Goal: Find specific page/section: Find specific page/section

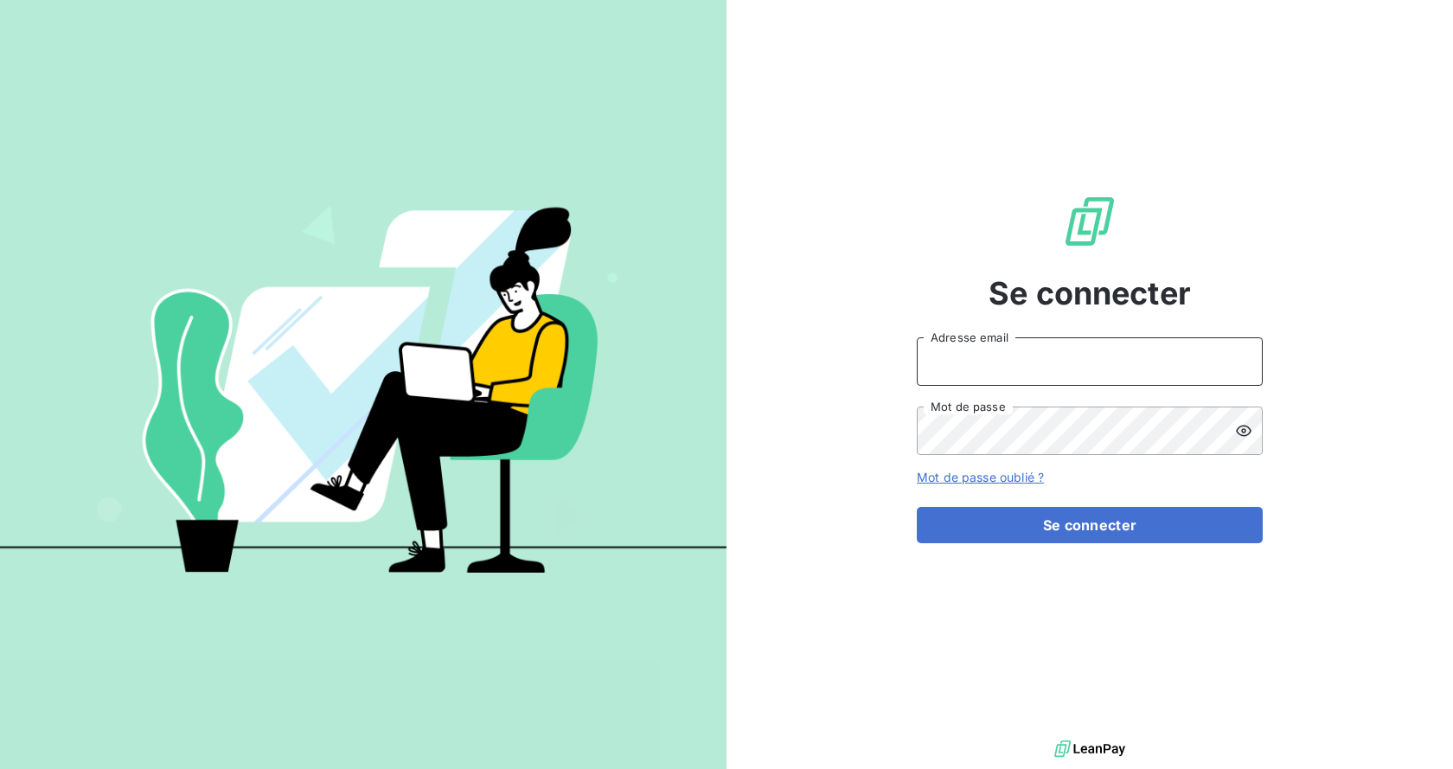
click at [980, 355] on input "Adresse email" at bounding box center [1090, 361] width 346 height 48
type input "[PERSON_NAME][EMAIL_ADDRESS][DOMAIN_NAME]"
click at [1241, 433] on icon at bounding box center [1243, 430] width 17 height 17
click at [1243, 432] on icon at bounding box center [1244, 431] width 16 height 12
click at [1242, 430] on icon at bounding box center [1244, 430] width 16 height 11
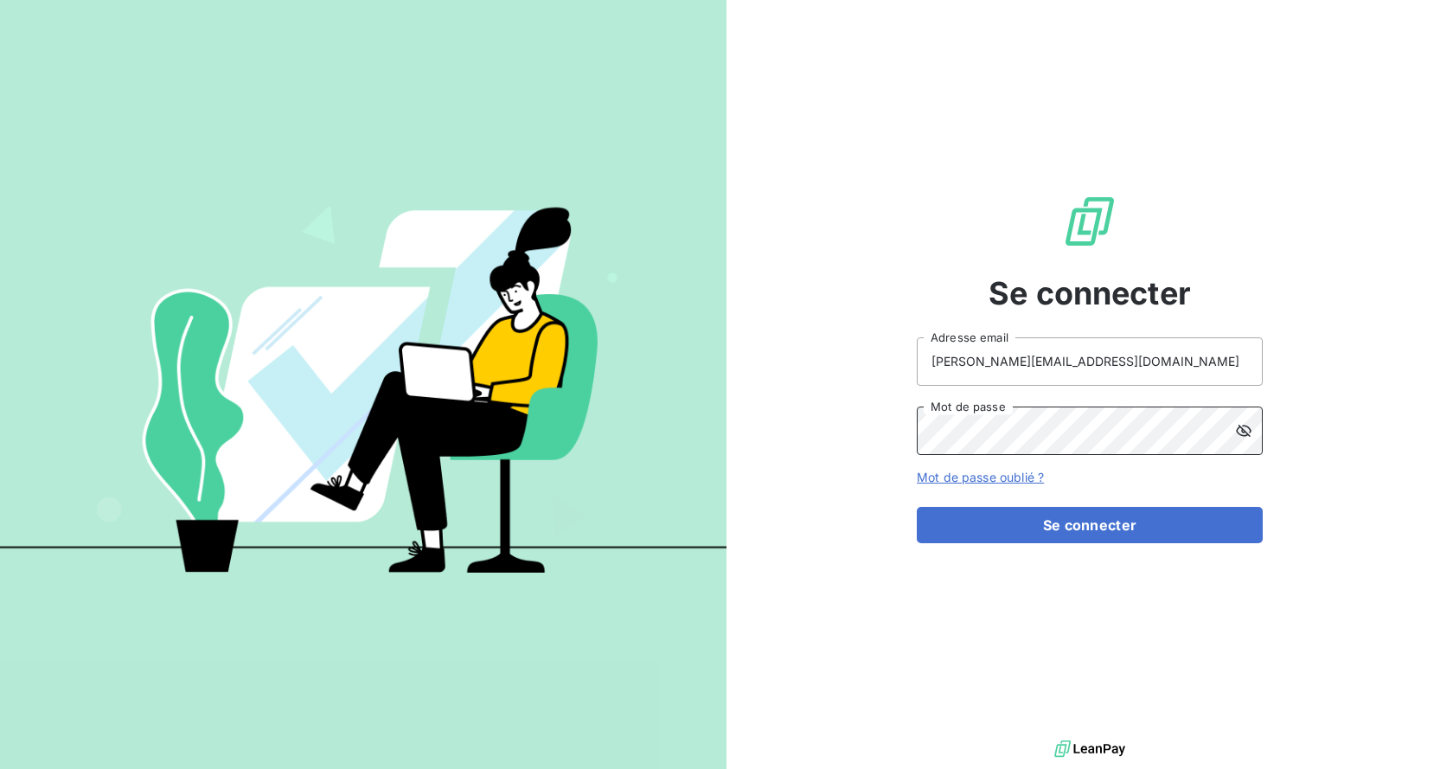
click at [917, 507] on button "Se connecter" at bounding box center [1090, 525] width 346 height 36
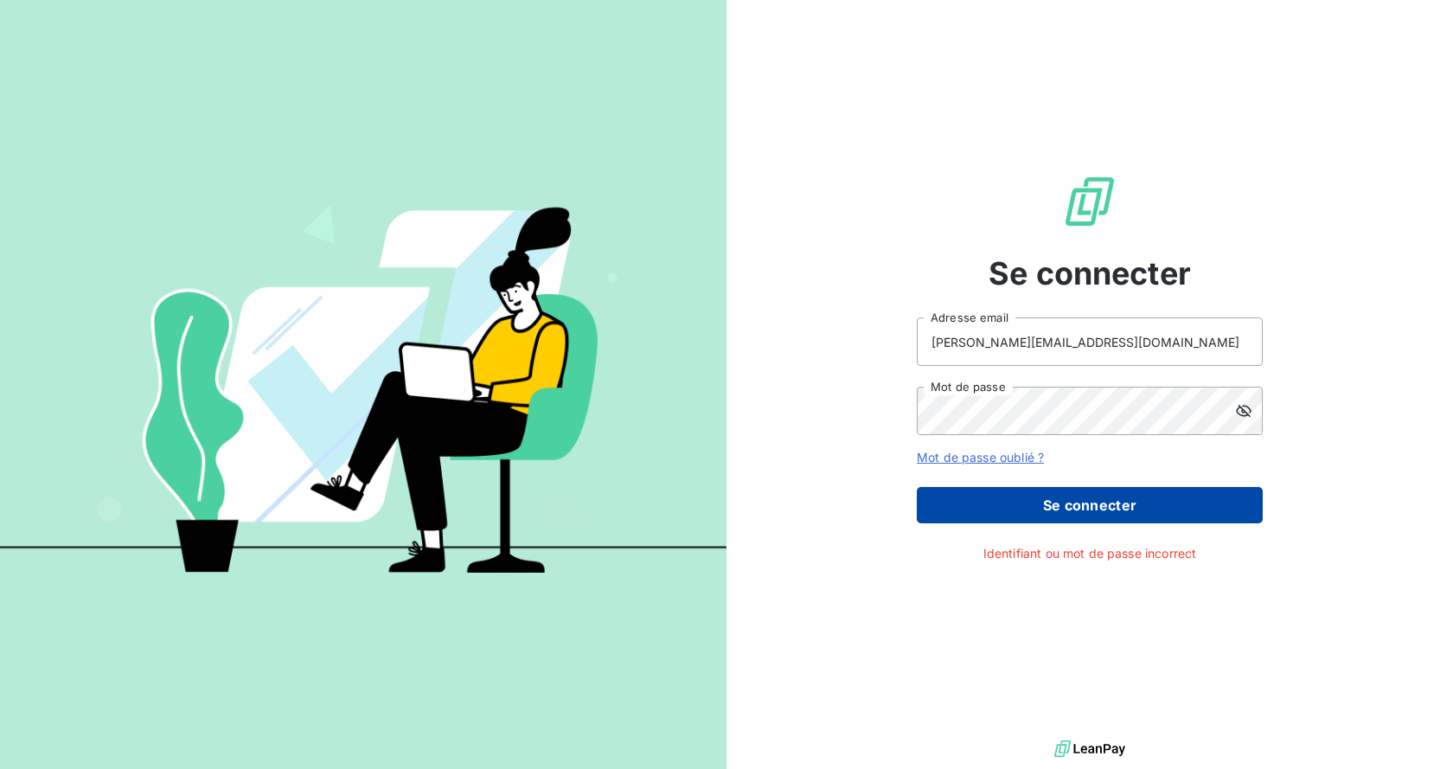
click at [1052, 514] on button "Se connecter" at bounding box center [1090, 505] width 346 height 36
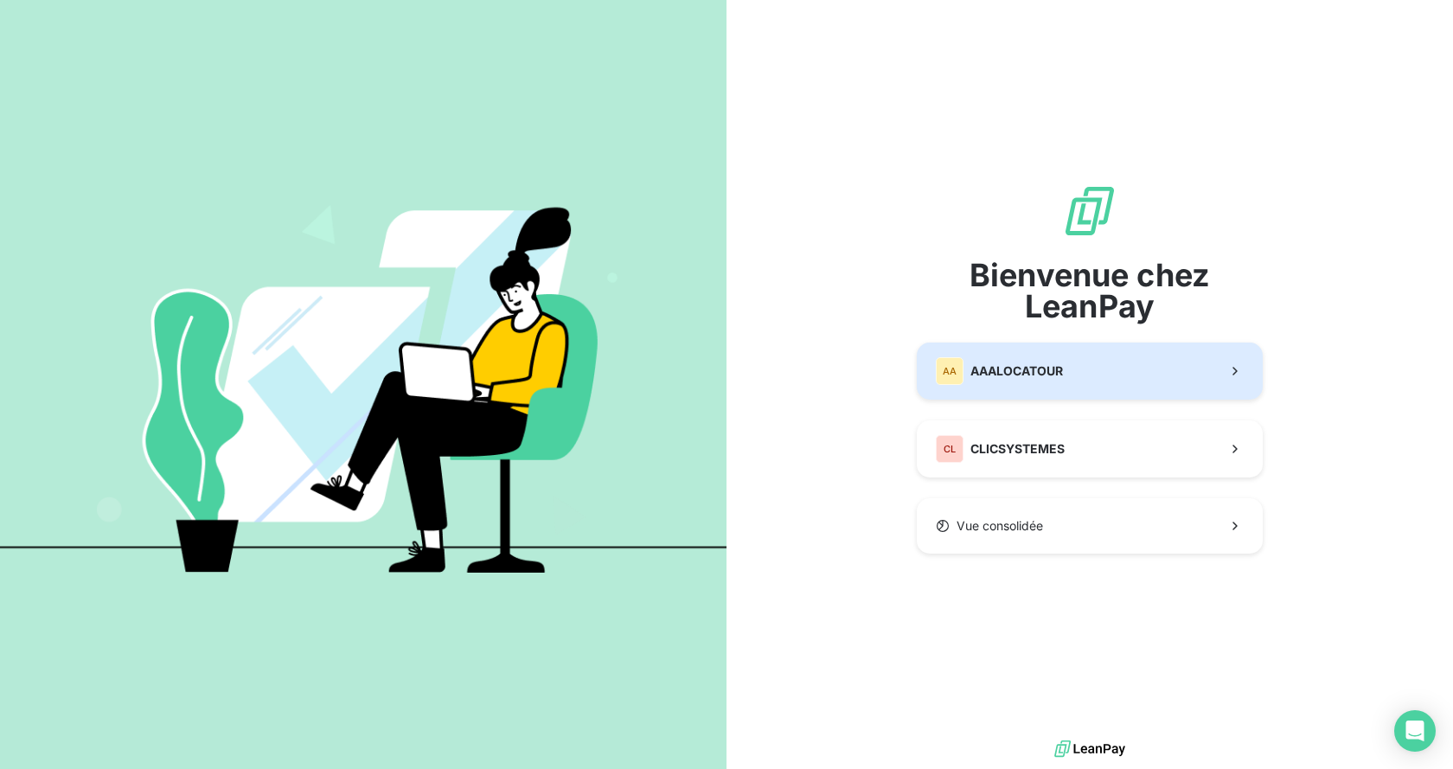
click at [1231, 375] on icon "button" at bounding box center [1234, 370] width 17 height 17
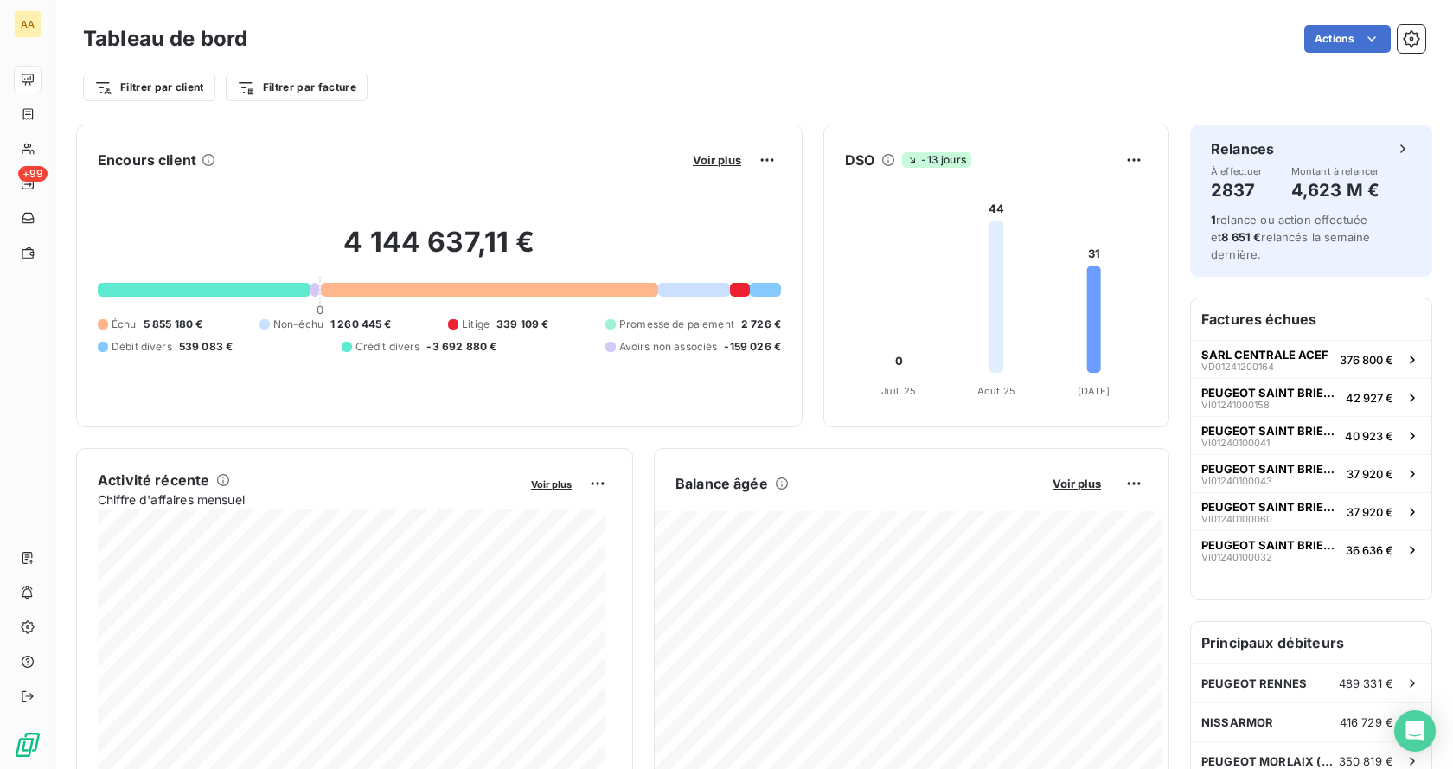
click at [190, 81] on html "AA +99 Tableau de bord Actions Filtrer par client Filtrer par facture Encours c…" at bounding box center [726, 384] width 1453 height 769
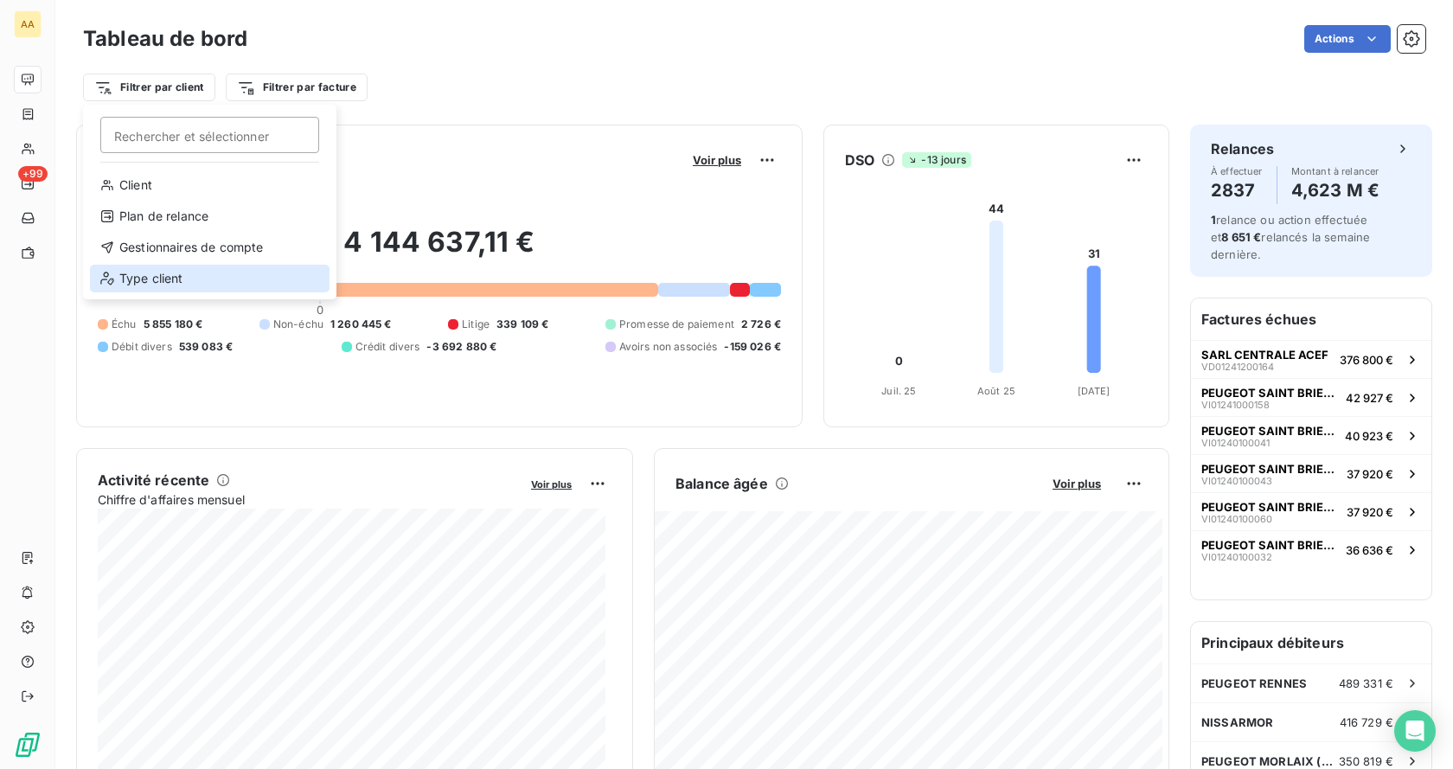
click at [185, 279] on div "Type client" at bounding box center [210, 279] width 240 height 28
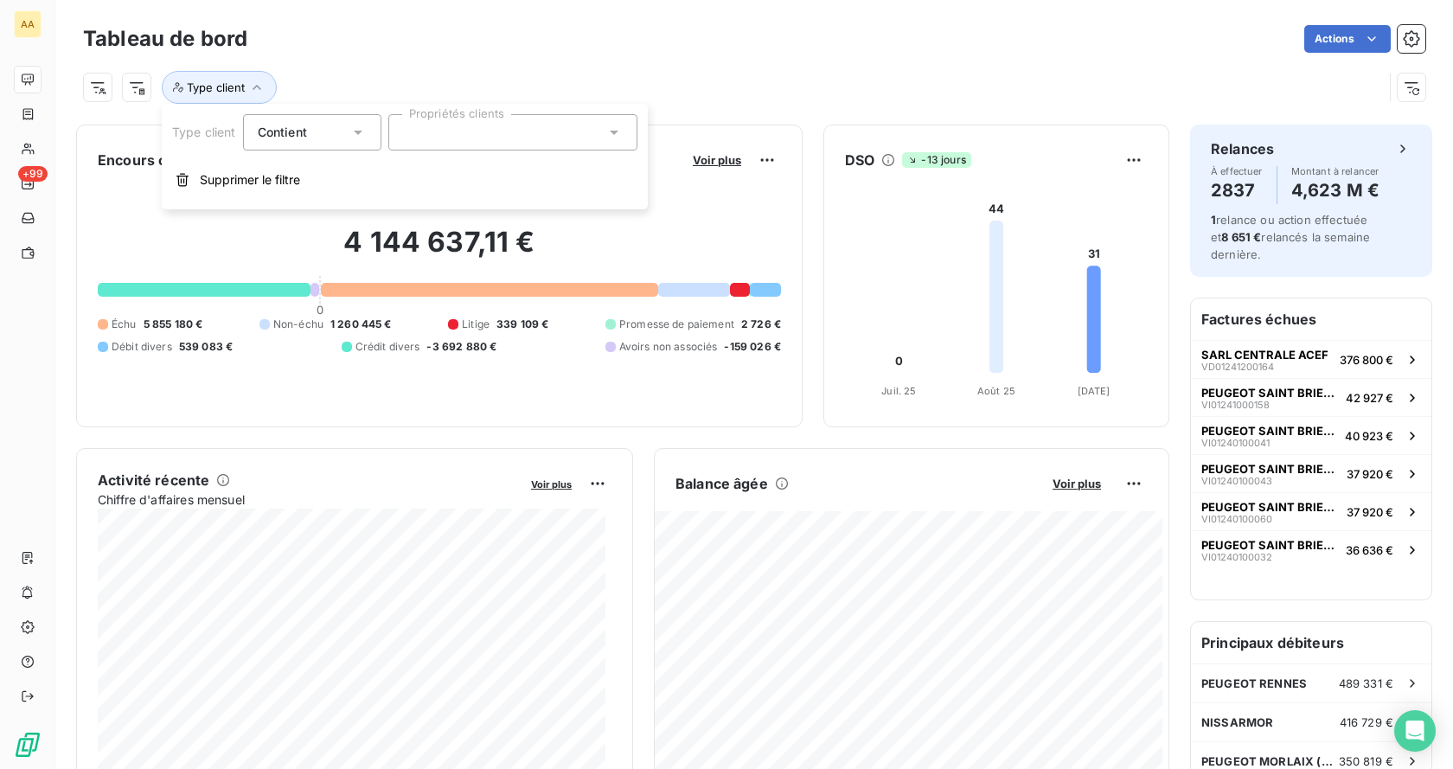
click at [463, 144] on div at bounding box center [512, 132] width 249 height 36
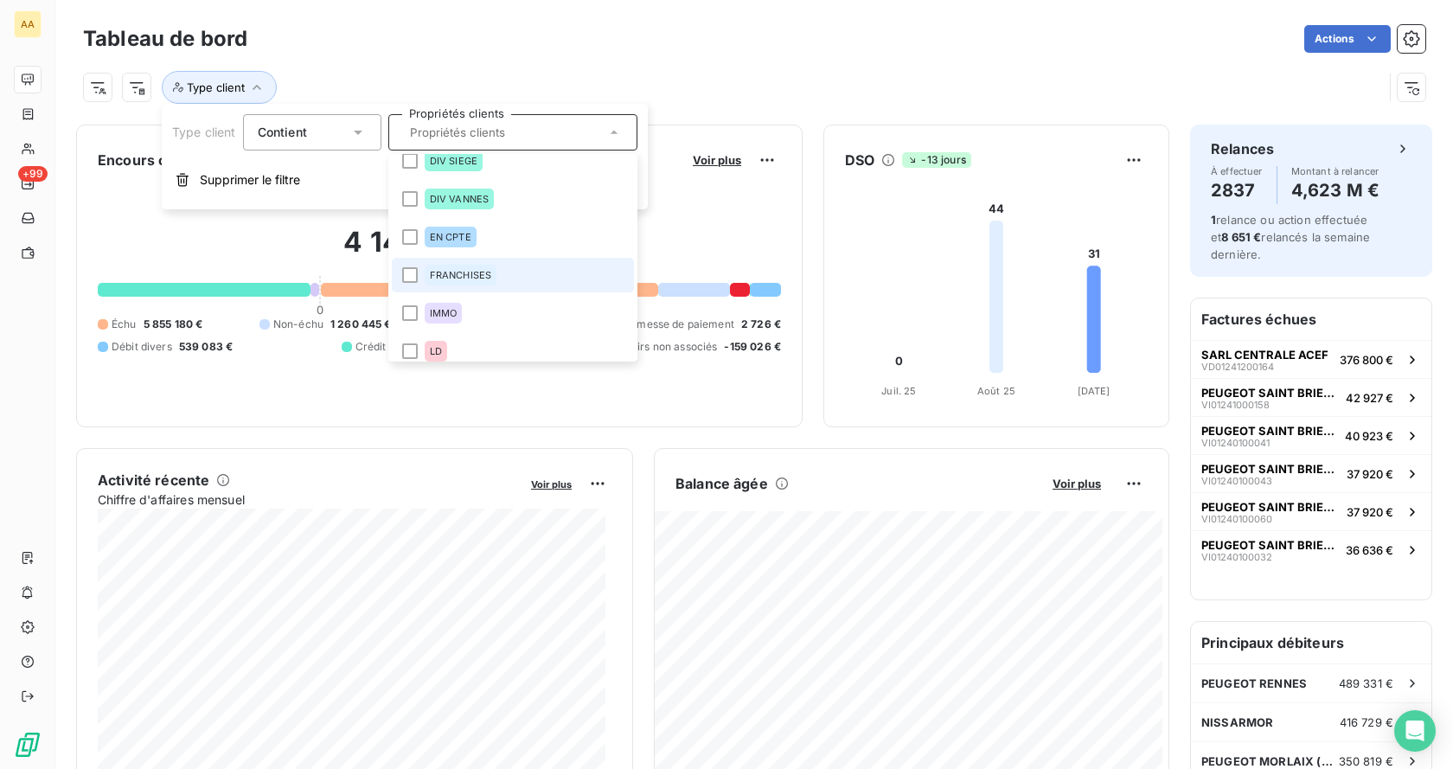
scroll to position [519, 0]
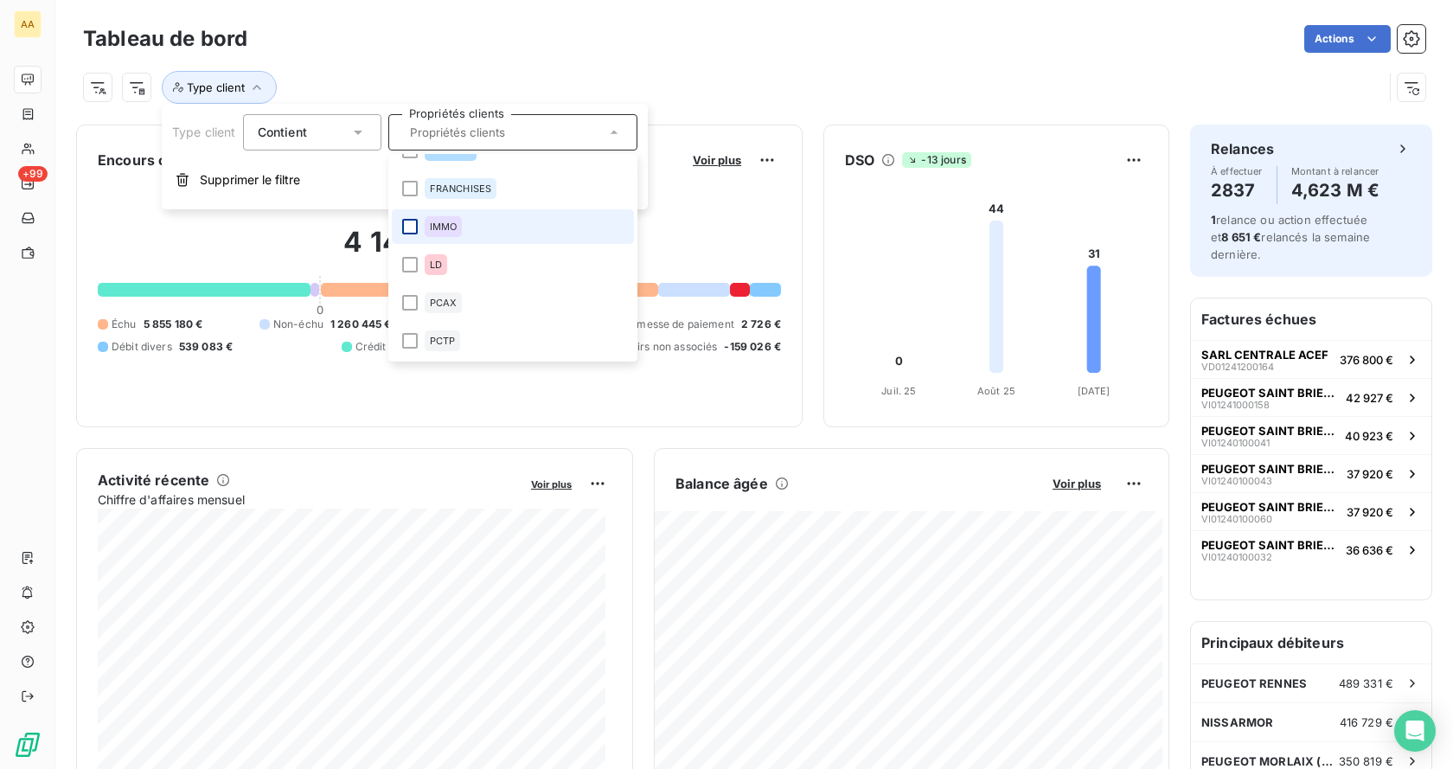
click at [400, 230] on li "IMMO" at bounding box center [513, 226] width 242 height 35
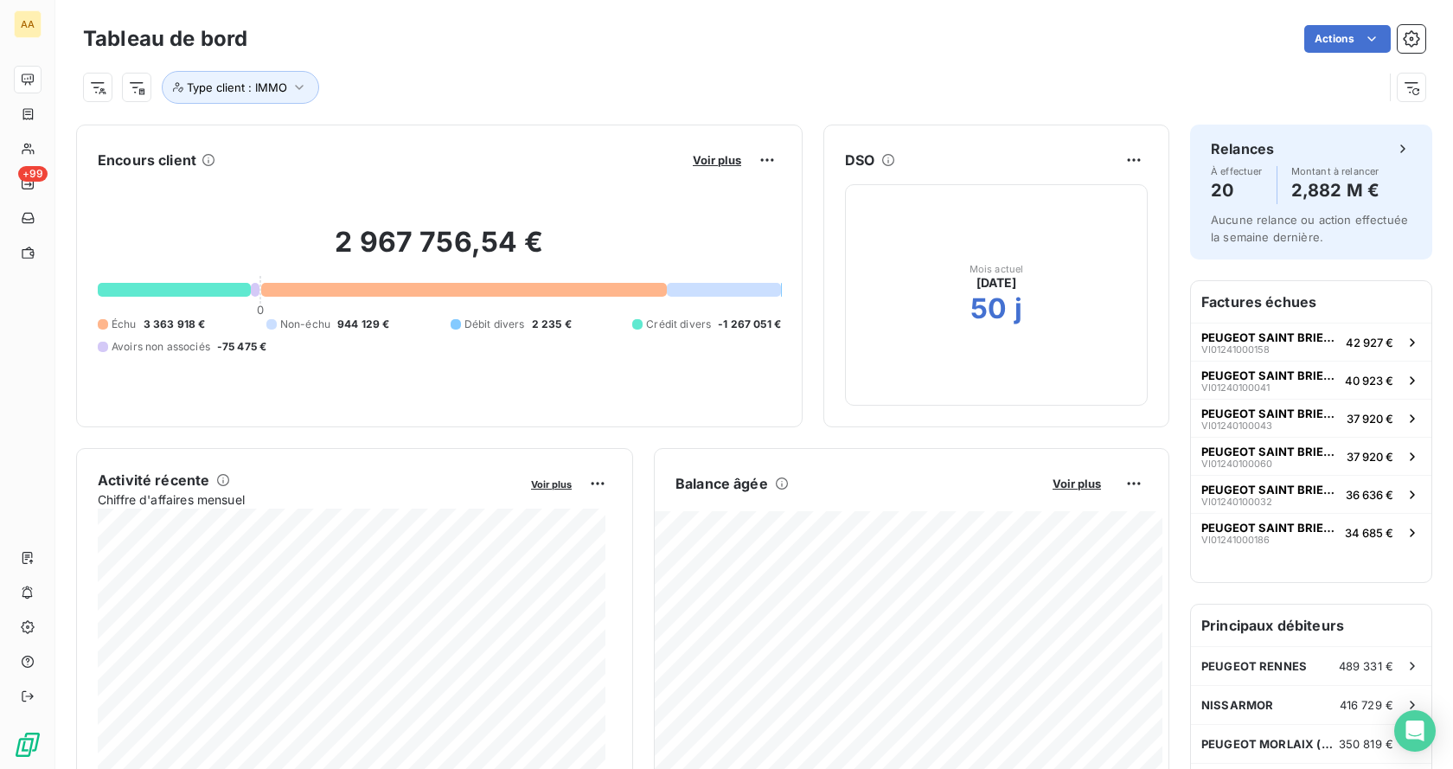
click at [784, 54] on div "Tableau de bord Actions" at bounding box center [754, 39] width 1342 height 36
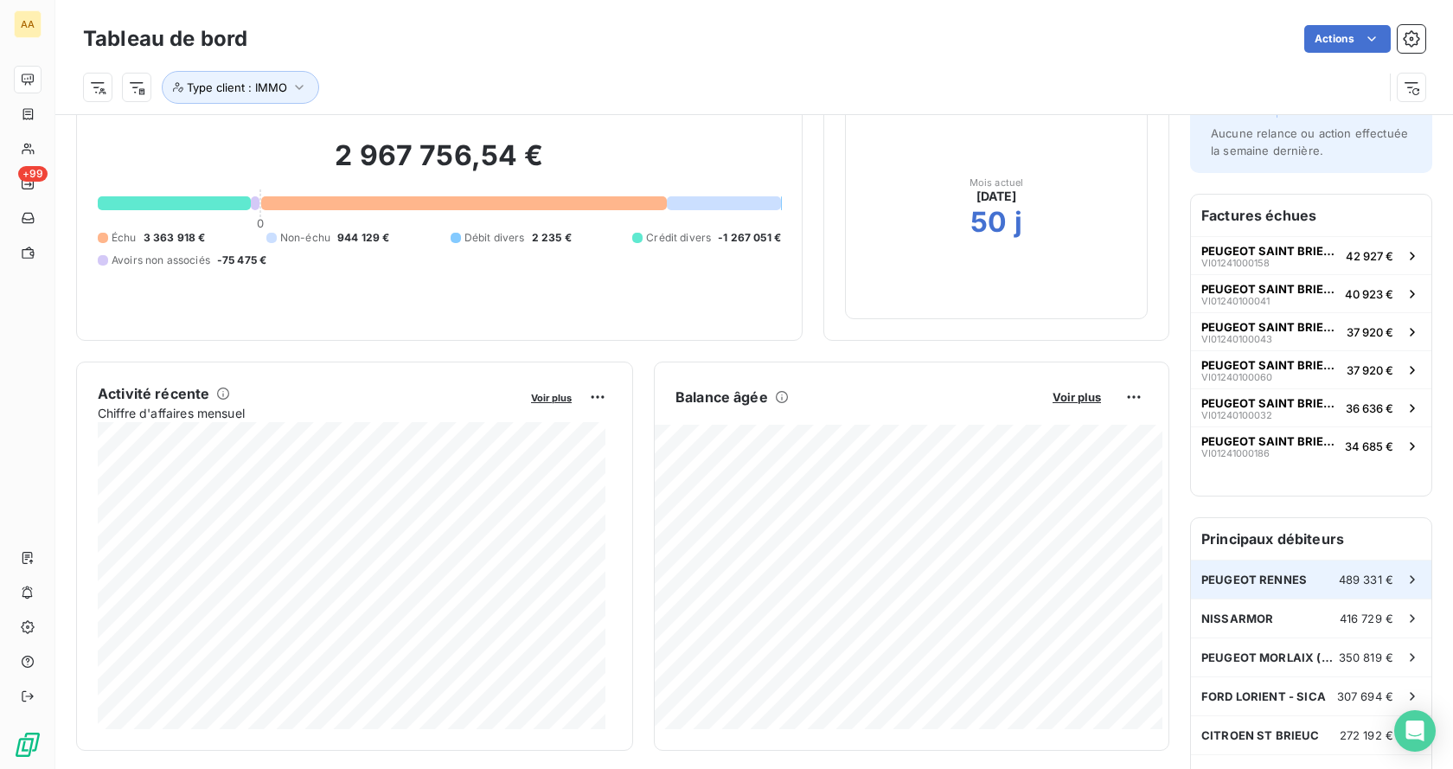
click at [1243, 578] on span "PEUGEOT RENNES" at bounding box center [1254, 579] width 106 height 14
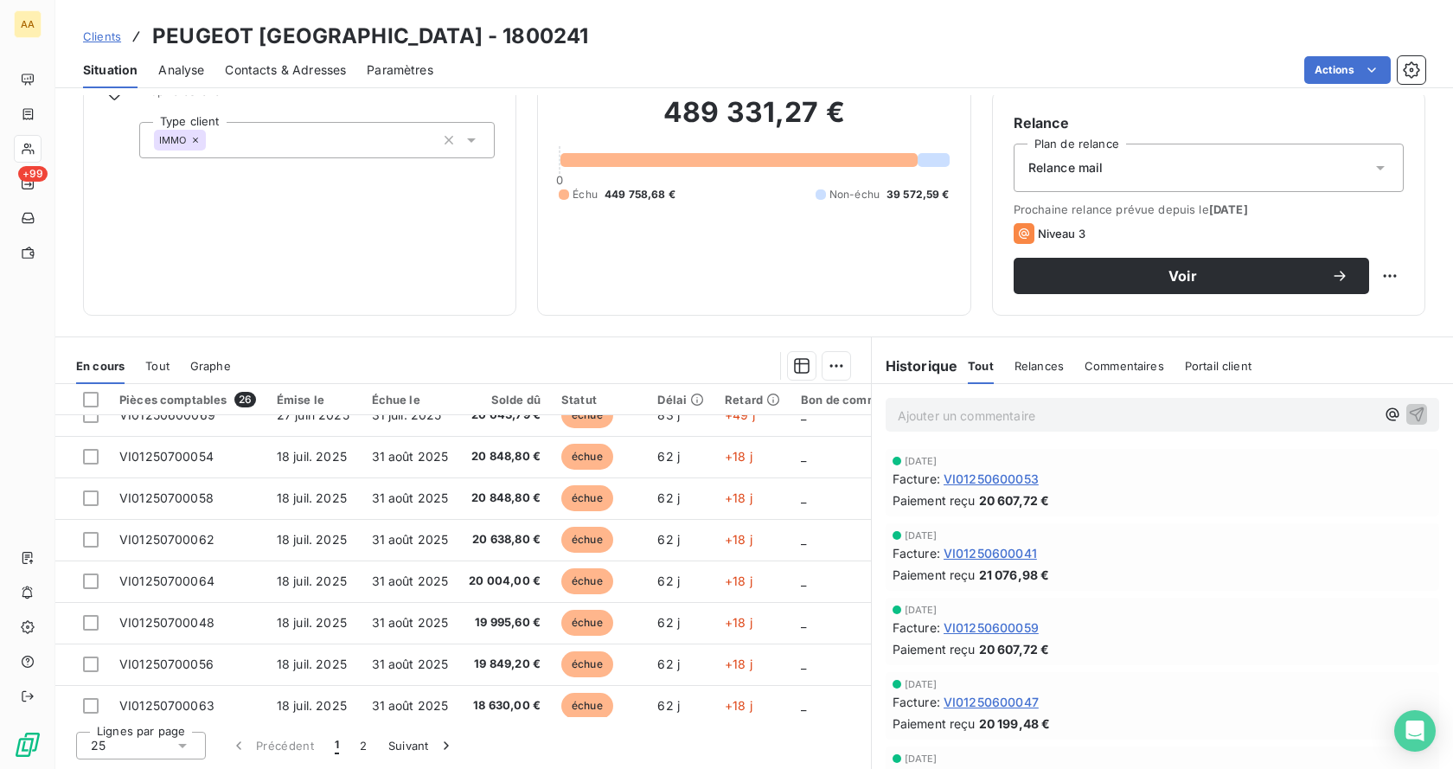
scroll to position [605, 0]
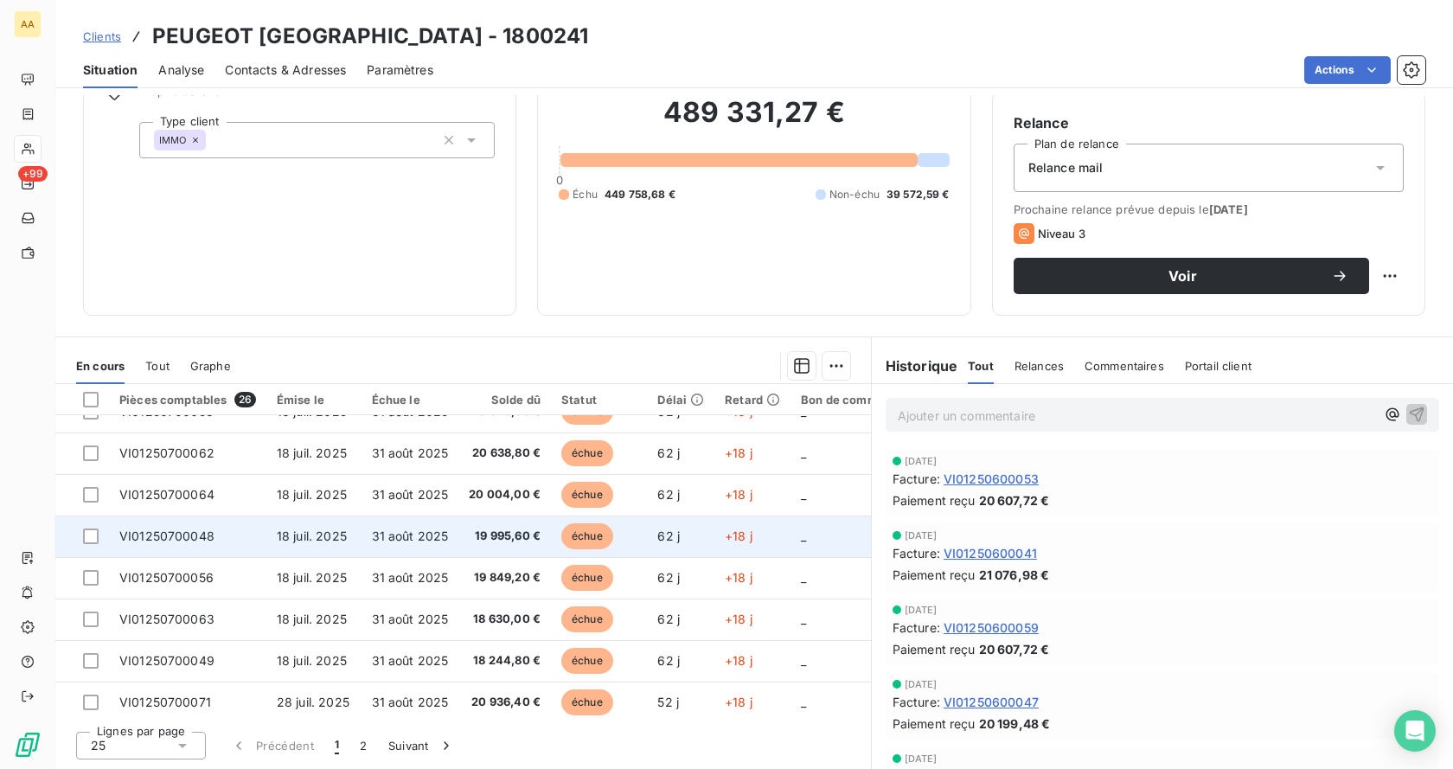
click at [330, 539] on span "18 juil. 2025" at bounding box center [312, 535] width 70 height 15
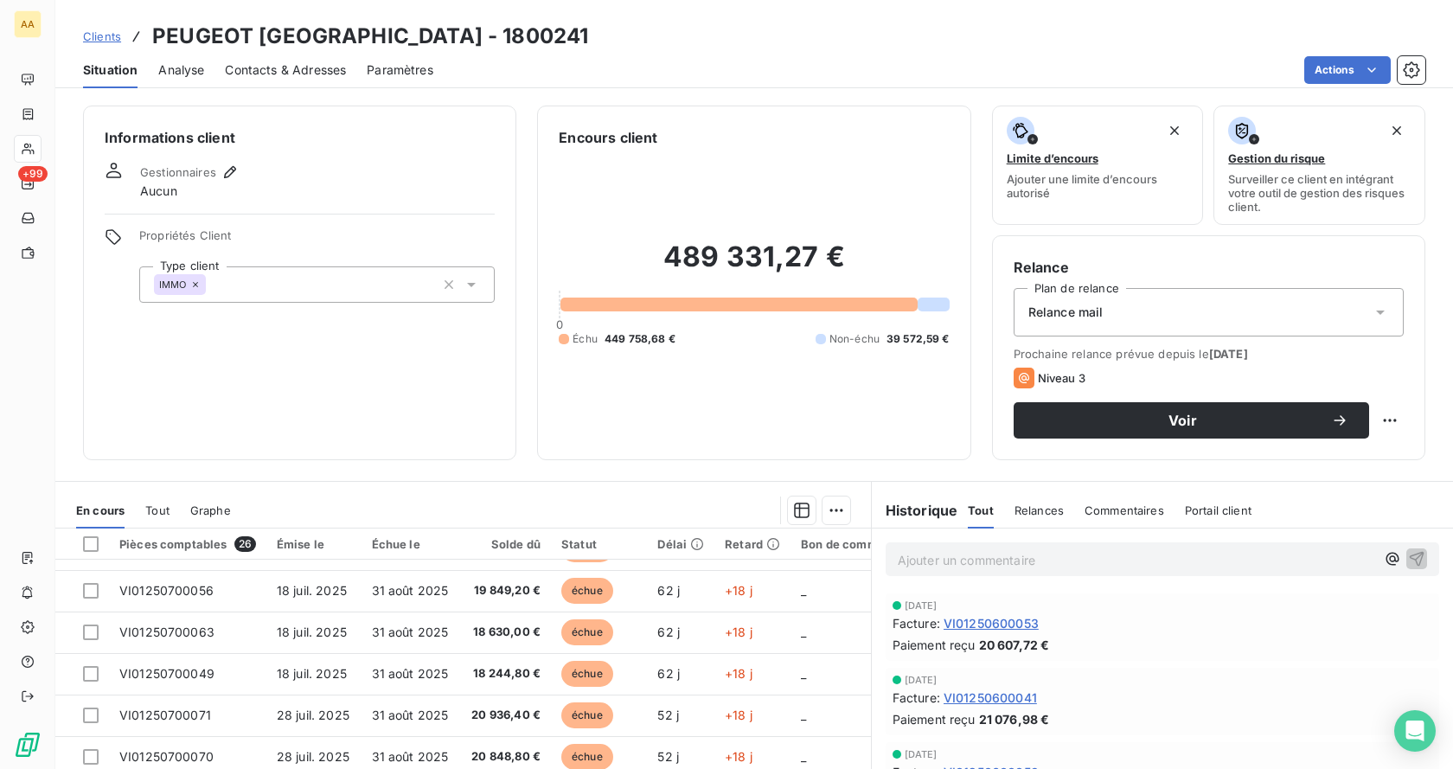
scroll to position [144, 0]
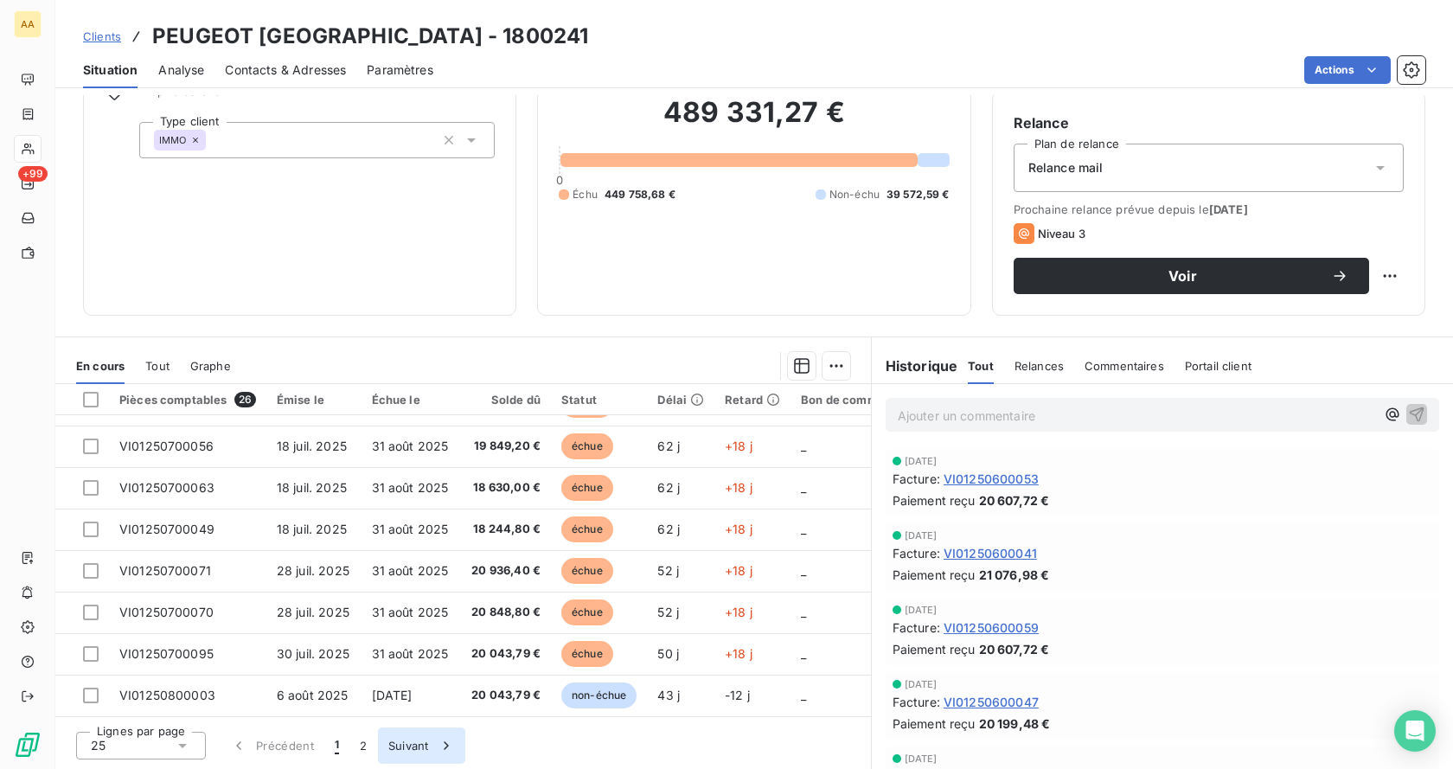
click at [366, 750] on button "2" at bounding box center [363, 745] width 28 height 36
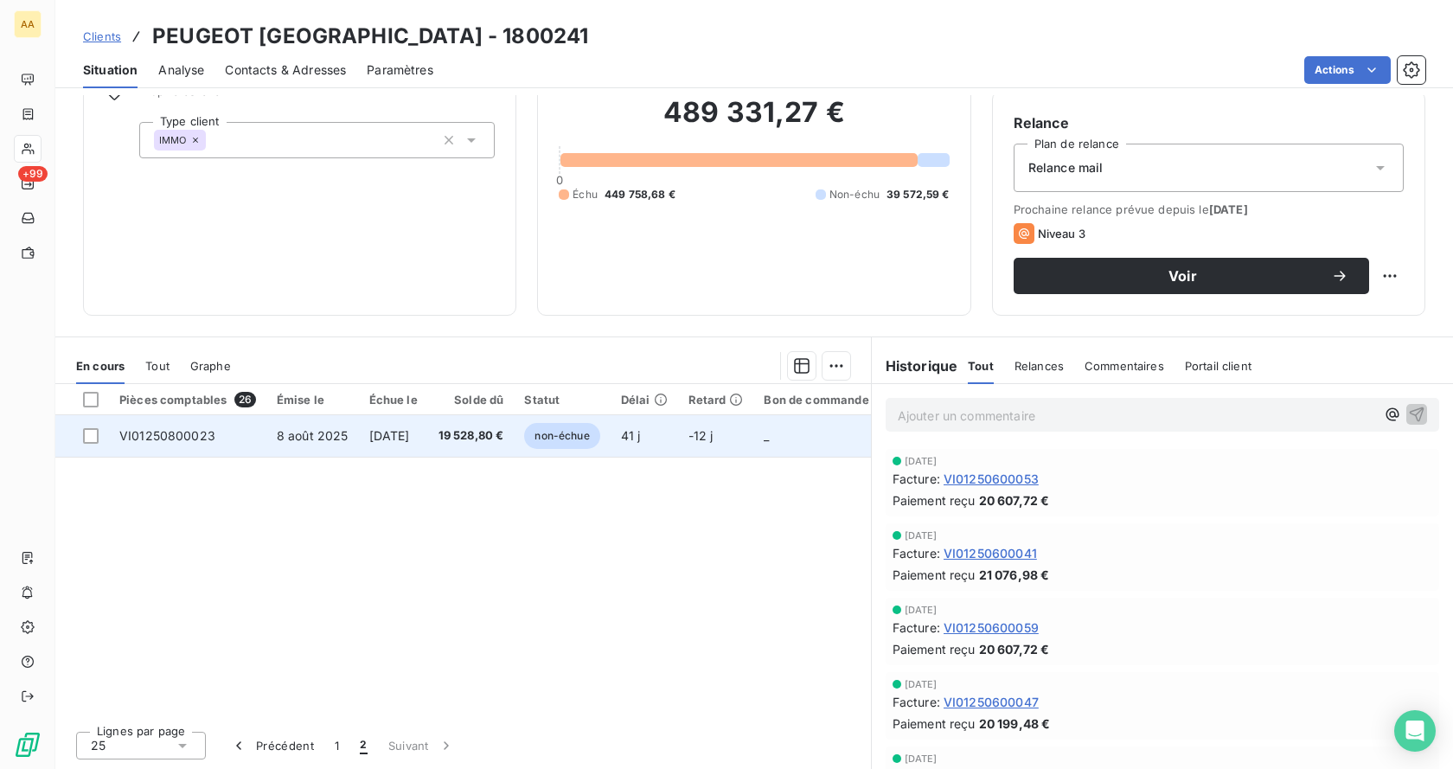
click at [302, 438] on span "8 août 2025" at bounding box center [313, 435] width 72 height 15
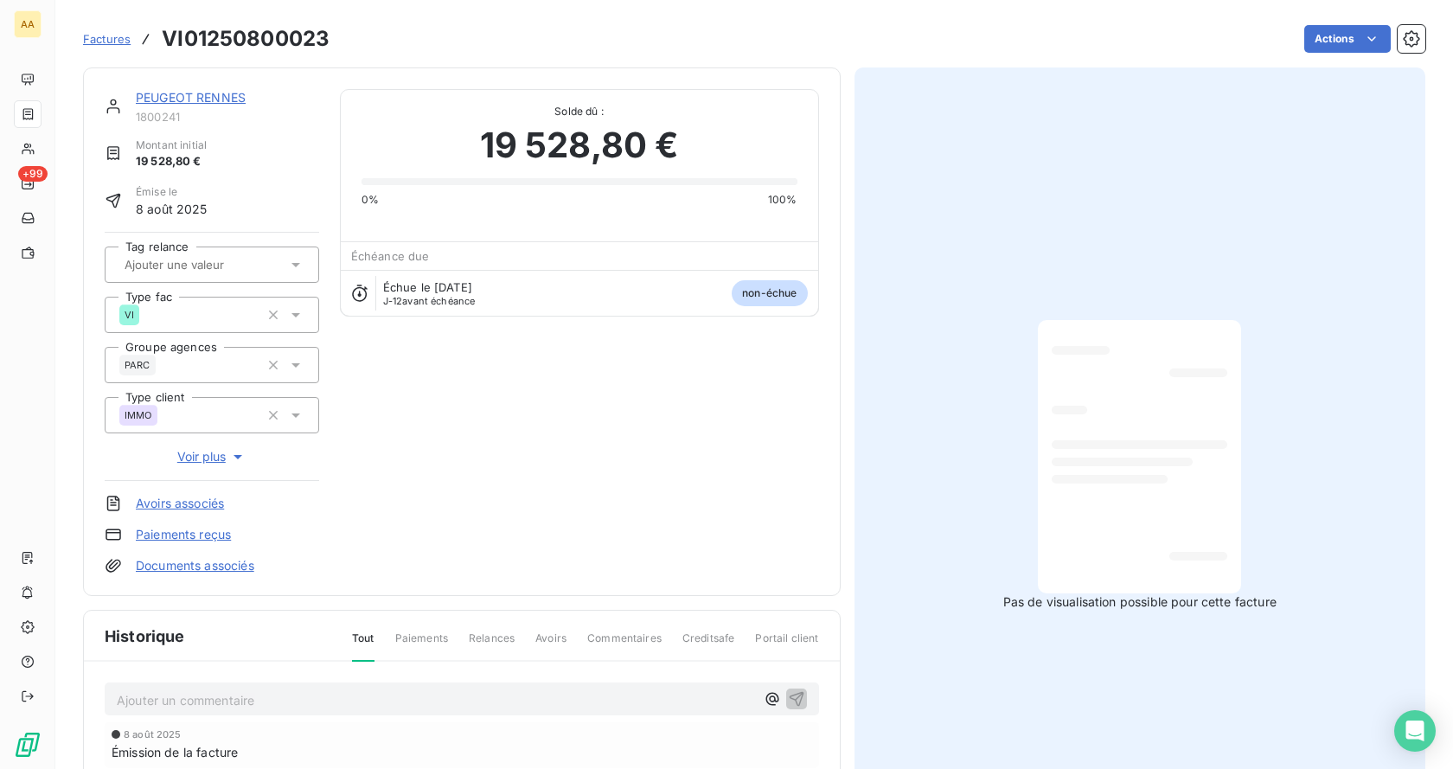
click at [145, 97] on link "PEUGEOT RENNES" at bounding box center [191, 97] width 110 height 15
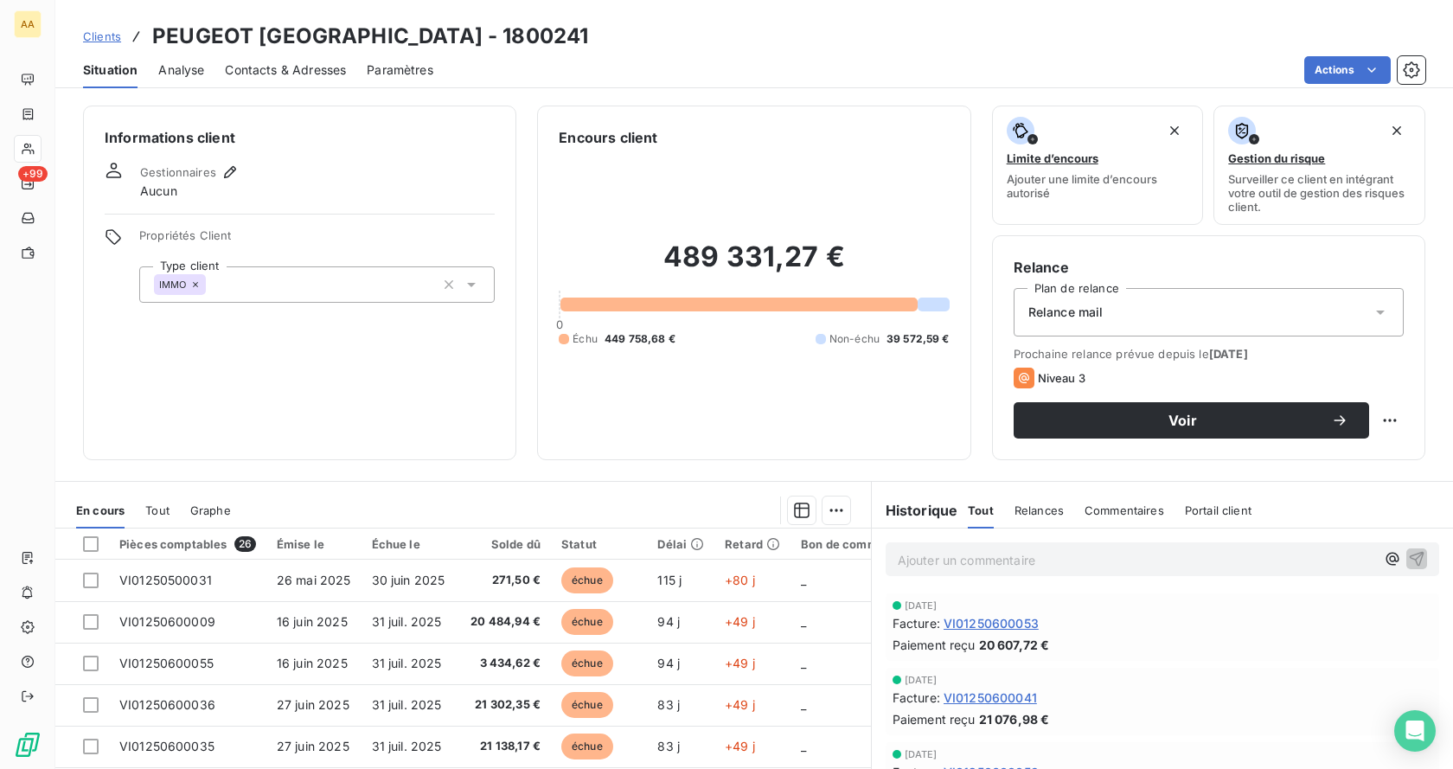
scroll to position [86, 0]
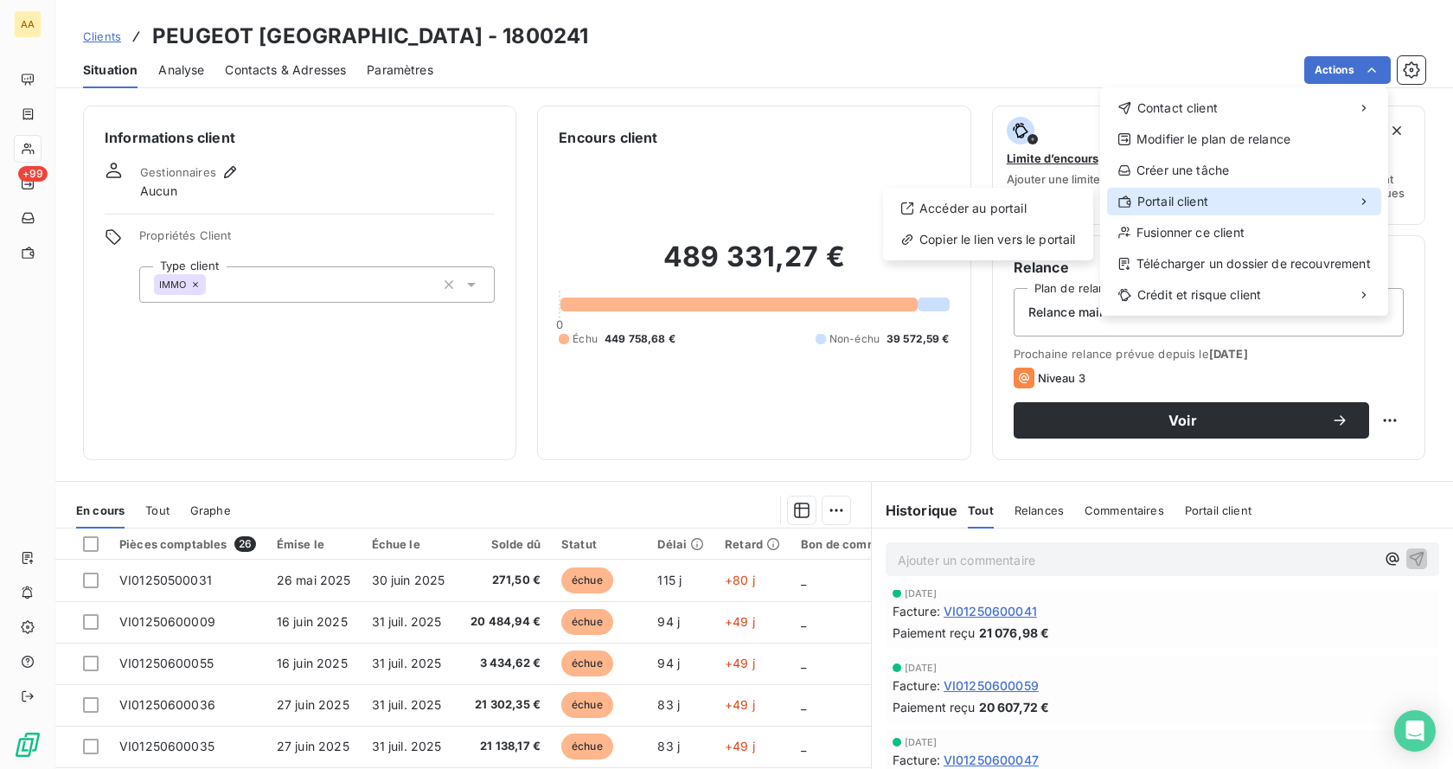
click at [1198, 200] on span "Portail client" at bounding box center [1172, 201] width 71 height 17
click at [1365, 202] on icon at bounding box center [1364, 202] width 14 height 14
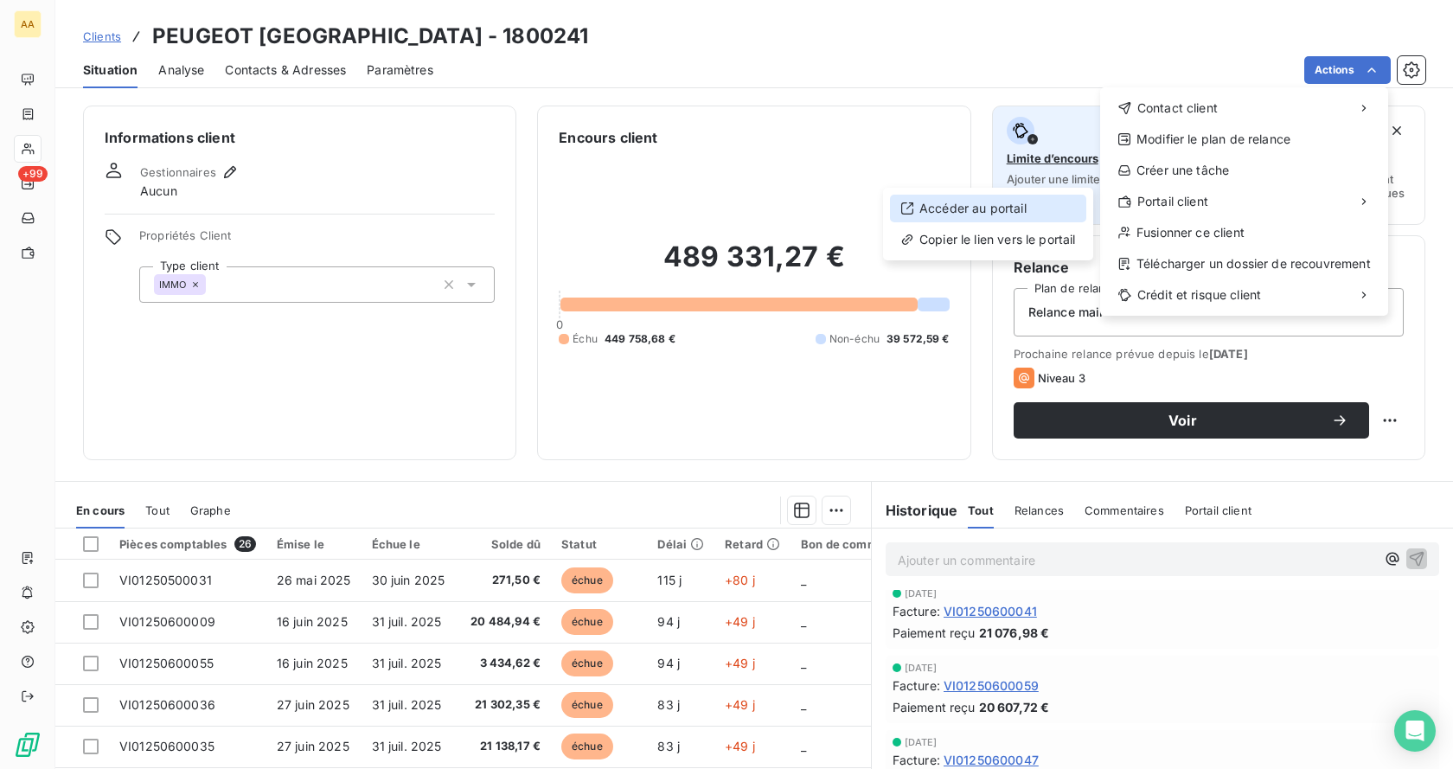
click at [1011, 209] on div "Accéder au portail" at bounding box center [988, 209] width 196 height 28
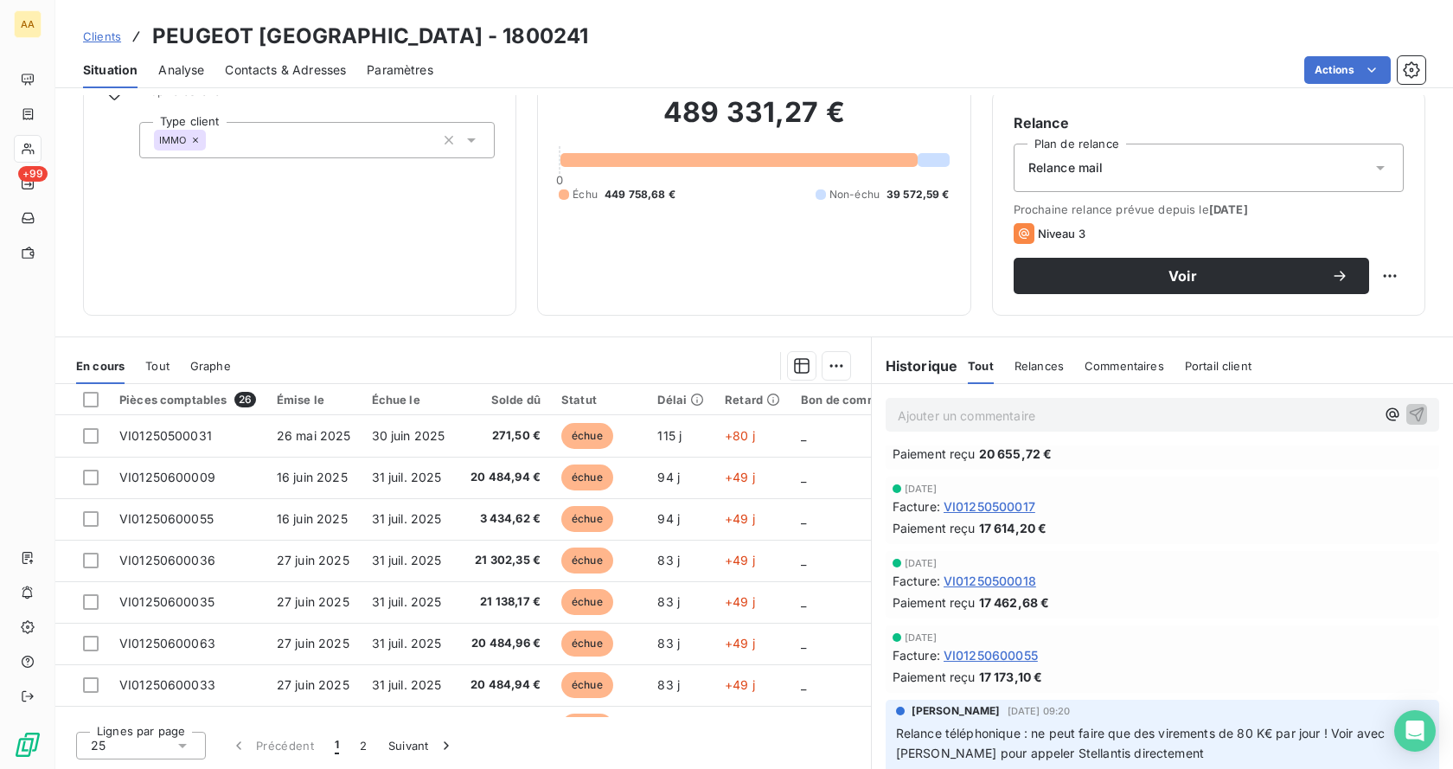
scroll to position [951, 0]
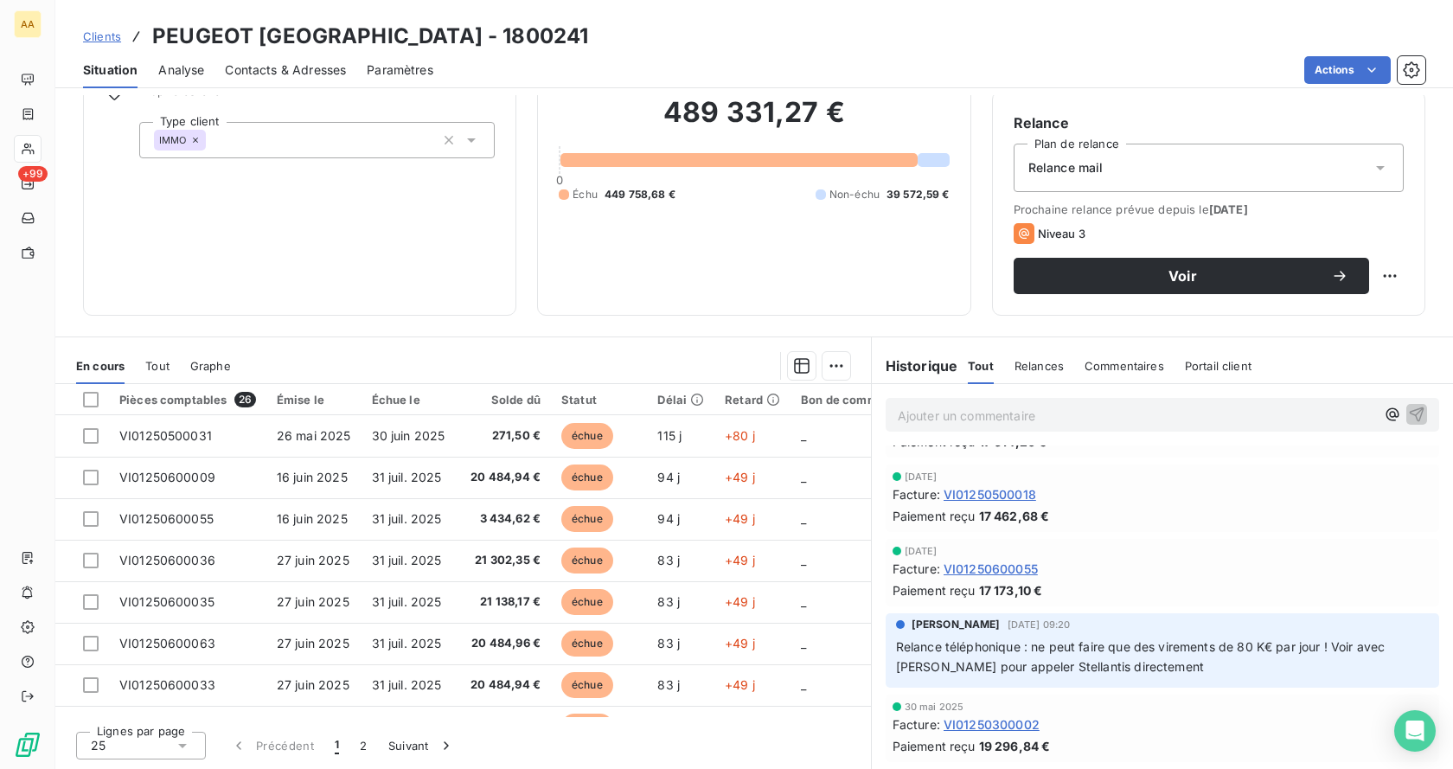
click at [822, 369] on html "AA +99 Clients PEUGEOT [GEOGRAPHIC_DATA] - 1800241 Situation Analyse Contacts &…" at bounding box center [726, 384] width 1453 height 769
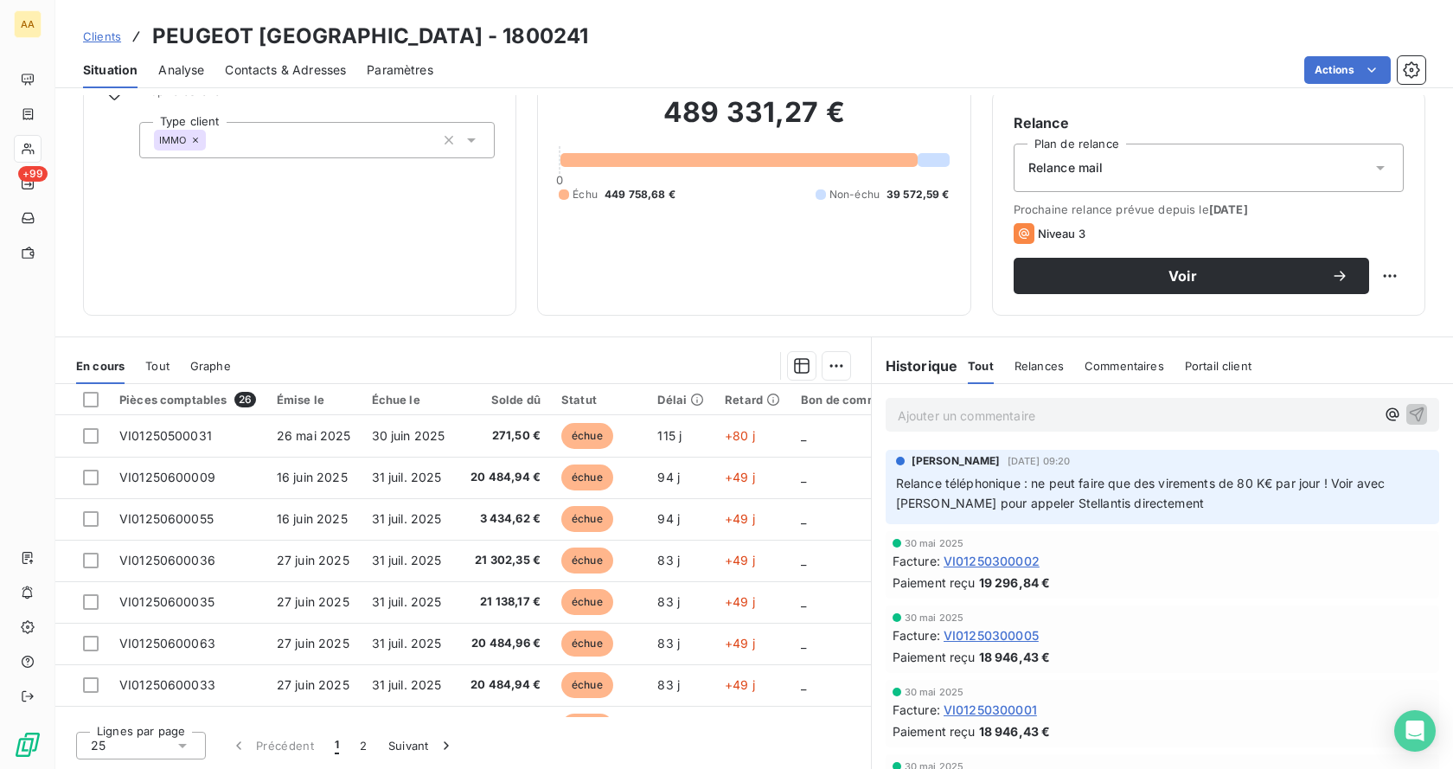
drag, startPoint x: 1436, startPoint y: 534, endPoint x: 1433, endPoint y: 551, distance: 16.6
click at [1433, 550] on html "AA +99 Clients PEUGEOT [GEOGRAPHIC_DATA] - 1800241 Situation Analyse Contacts &…" at bounding box center [726, 384] width 1453 height 769
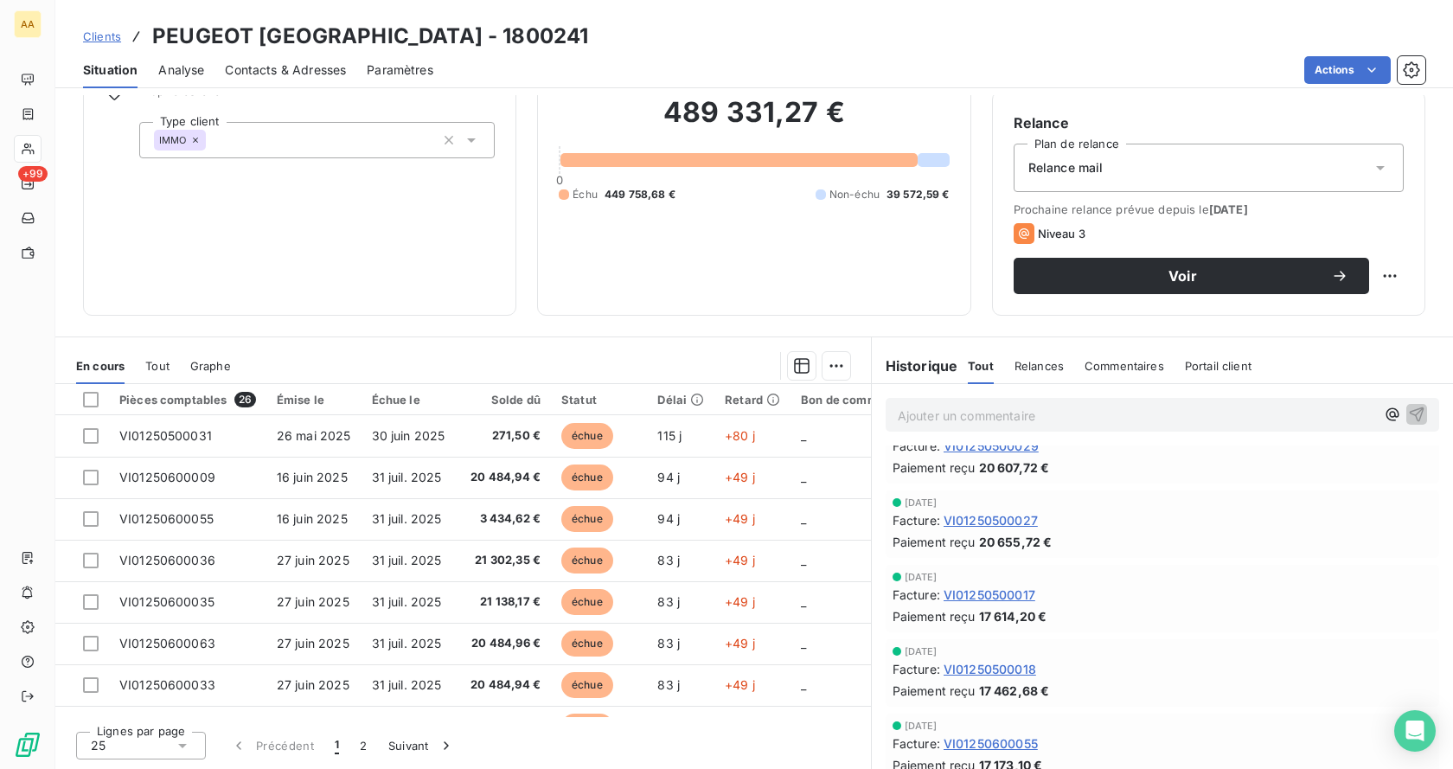
scroll to position [0, 0]
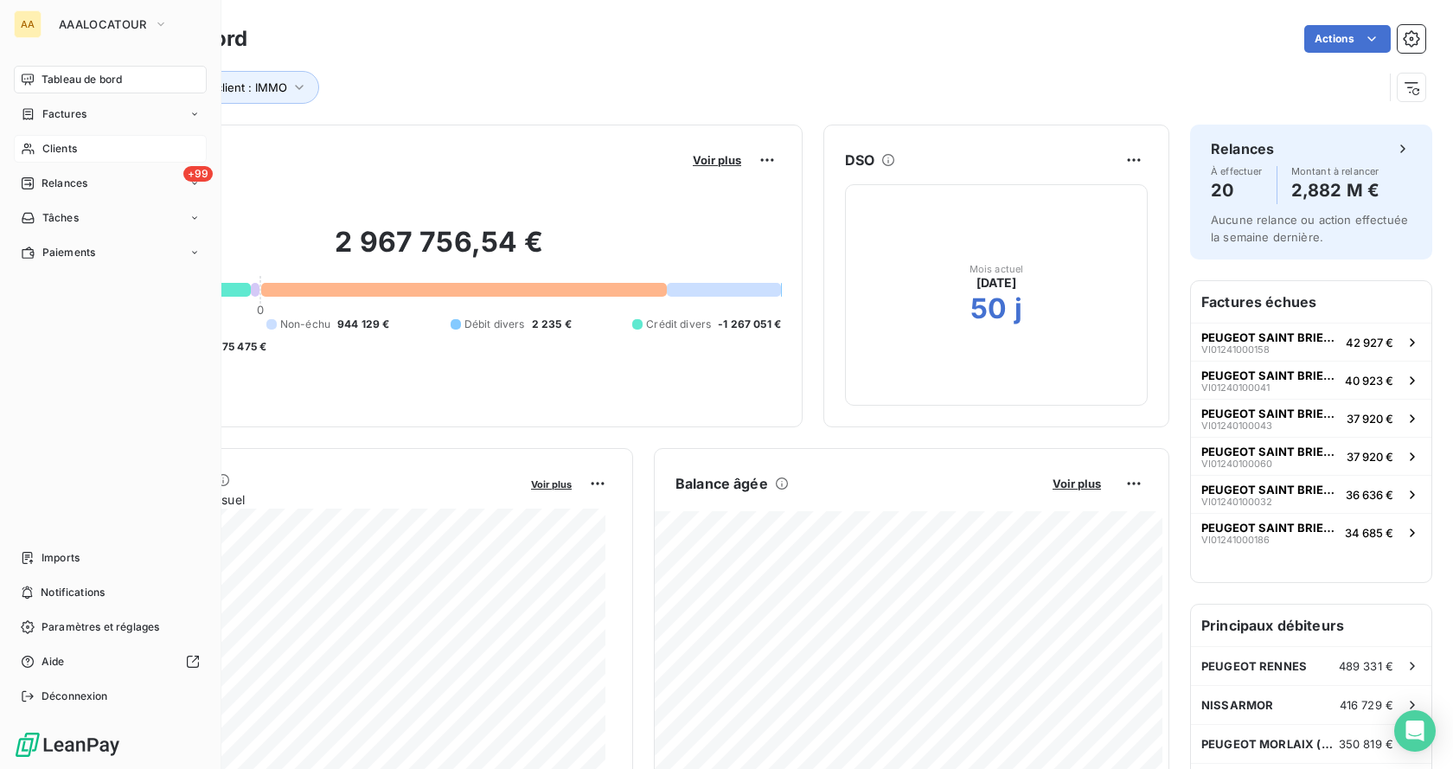
click at [56, 144] on span "Clients" at bounding box center [59, 149] width 35 height 16
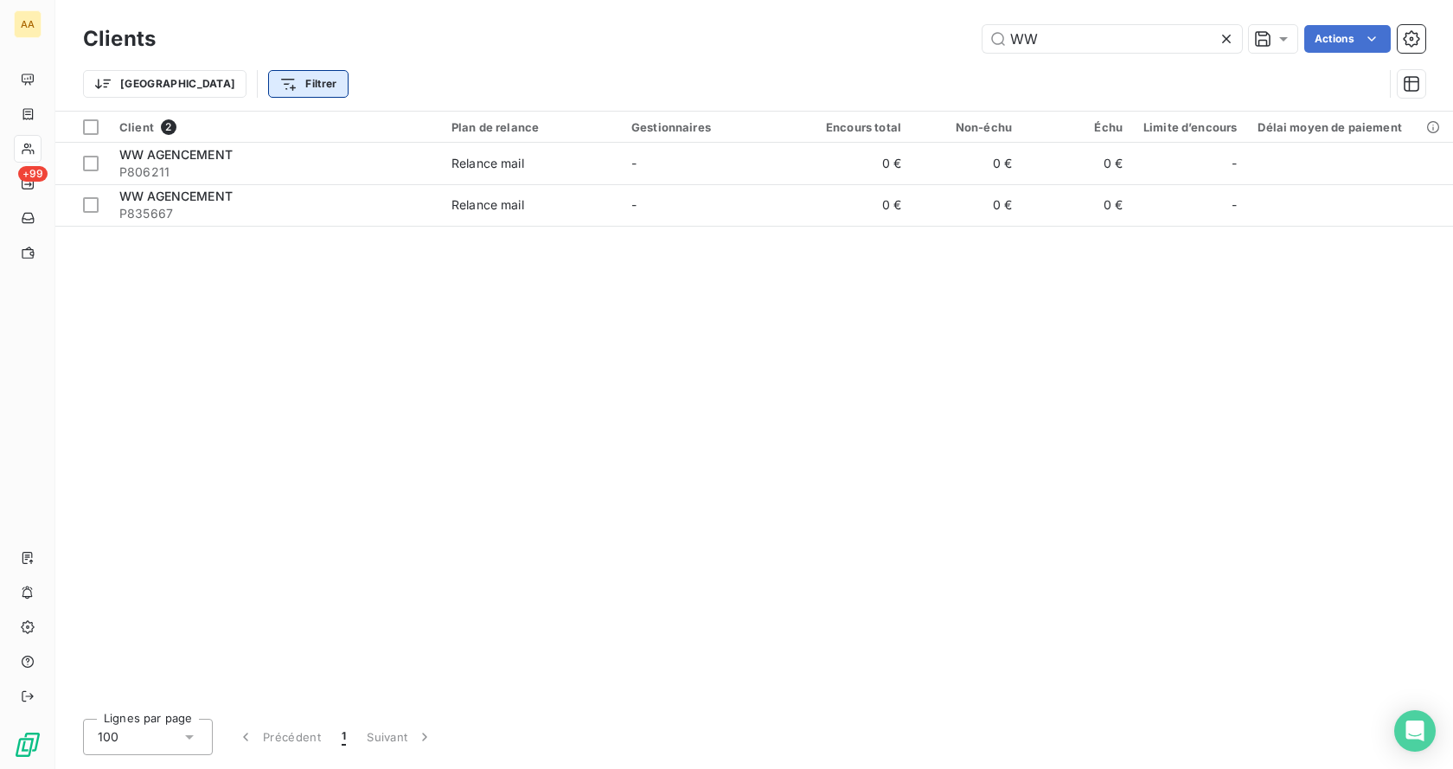
type input "WW"
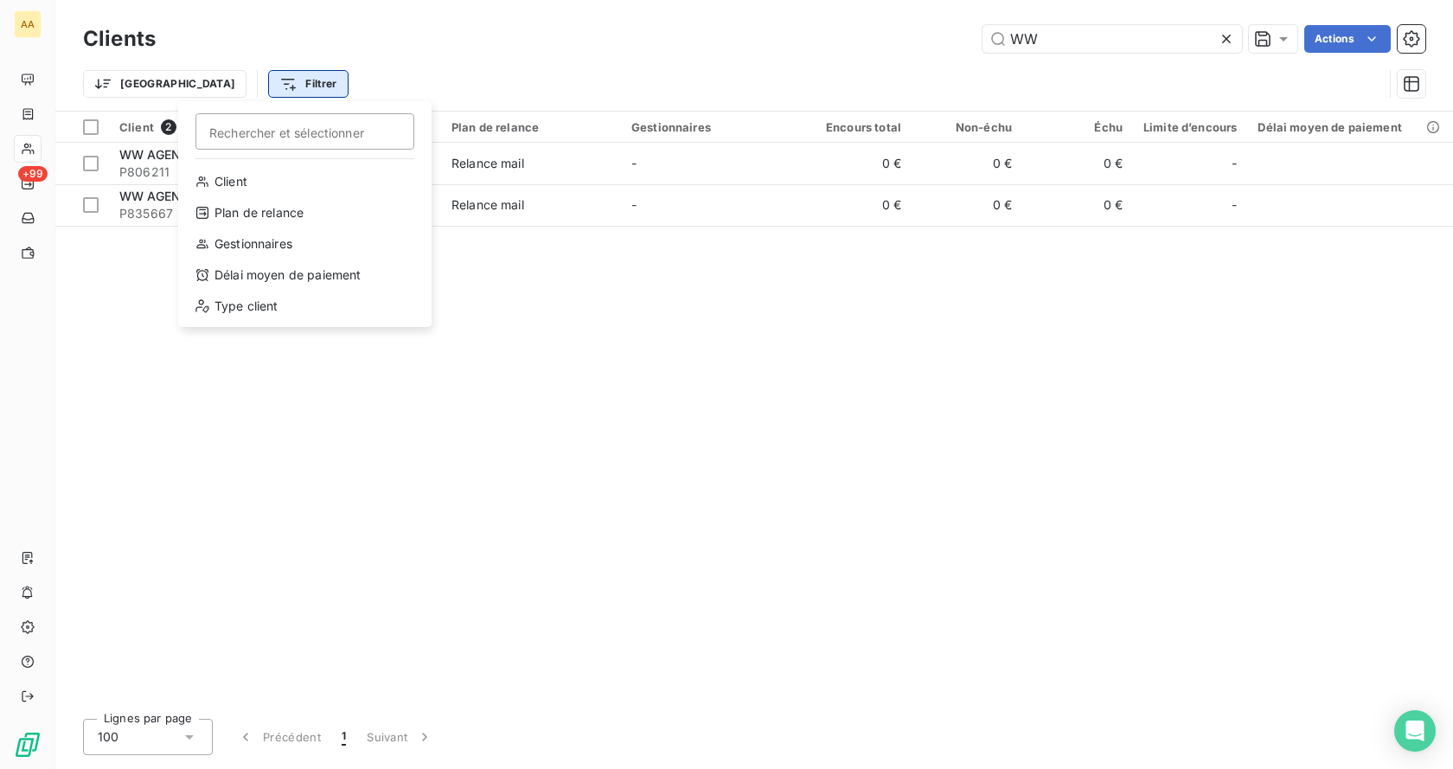
click at [232, 91] on html "AA +99 Clients WW Actions Trier Filtrer Rechercher et sélectionner Client Plan …" at bounding box center [726, 384] width 1453 height 769
click at [260, 137] on input "Rechercher et sélectionner" at bounding box center [304, 131] width 219 height 36
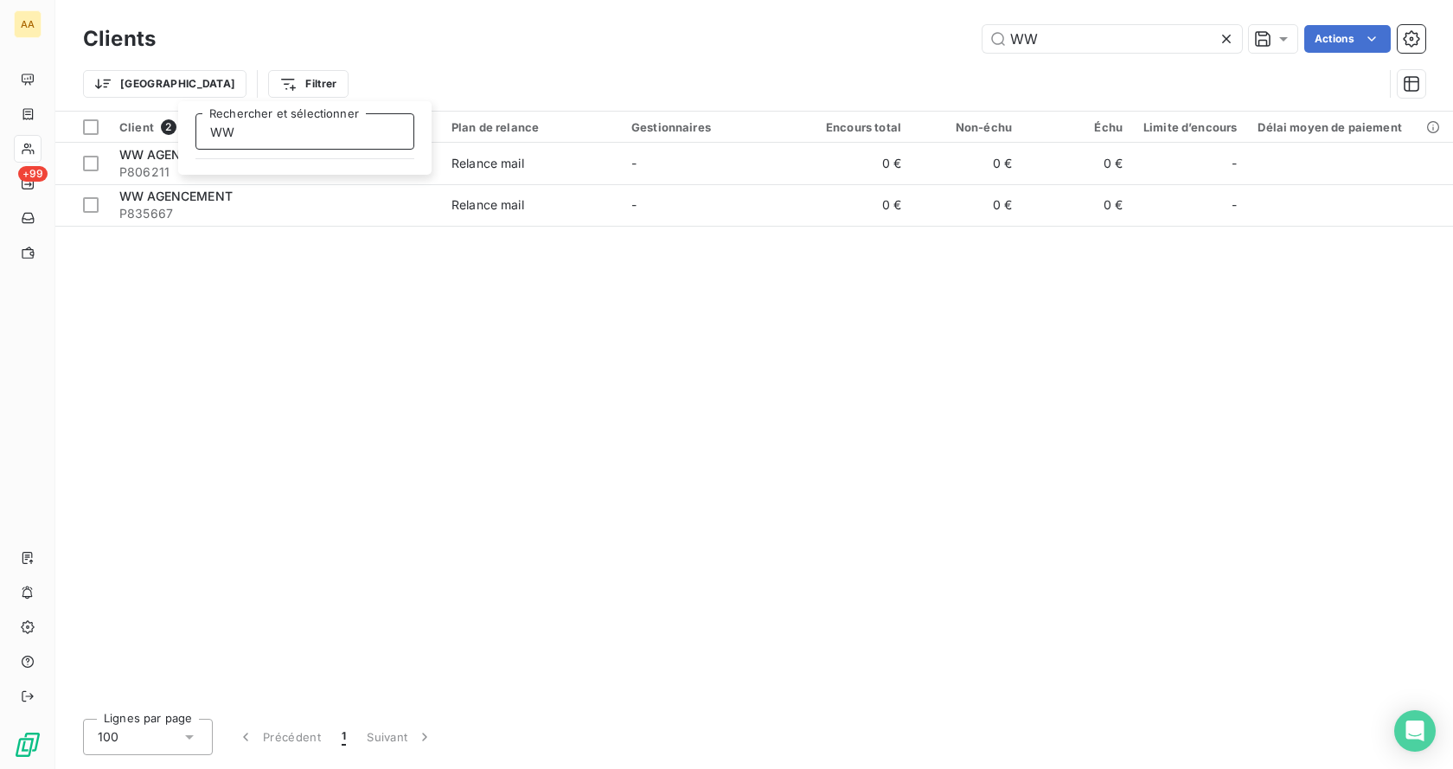
type input "W"
click at [250, 137] on input "Rechercher et sélectionner" at bounding box center [304, 131] width 219 height 36
type input "1800002"
click at [279, 275] on html "AA +99 Clients WW Actions Trier Filtrer 1800002 Rechercher et sélectionner Clie…" at bounding box center [726, 384] width 1453 height 769
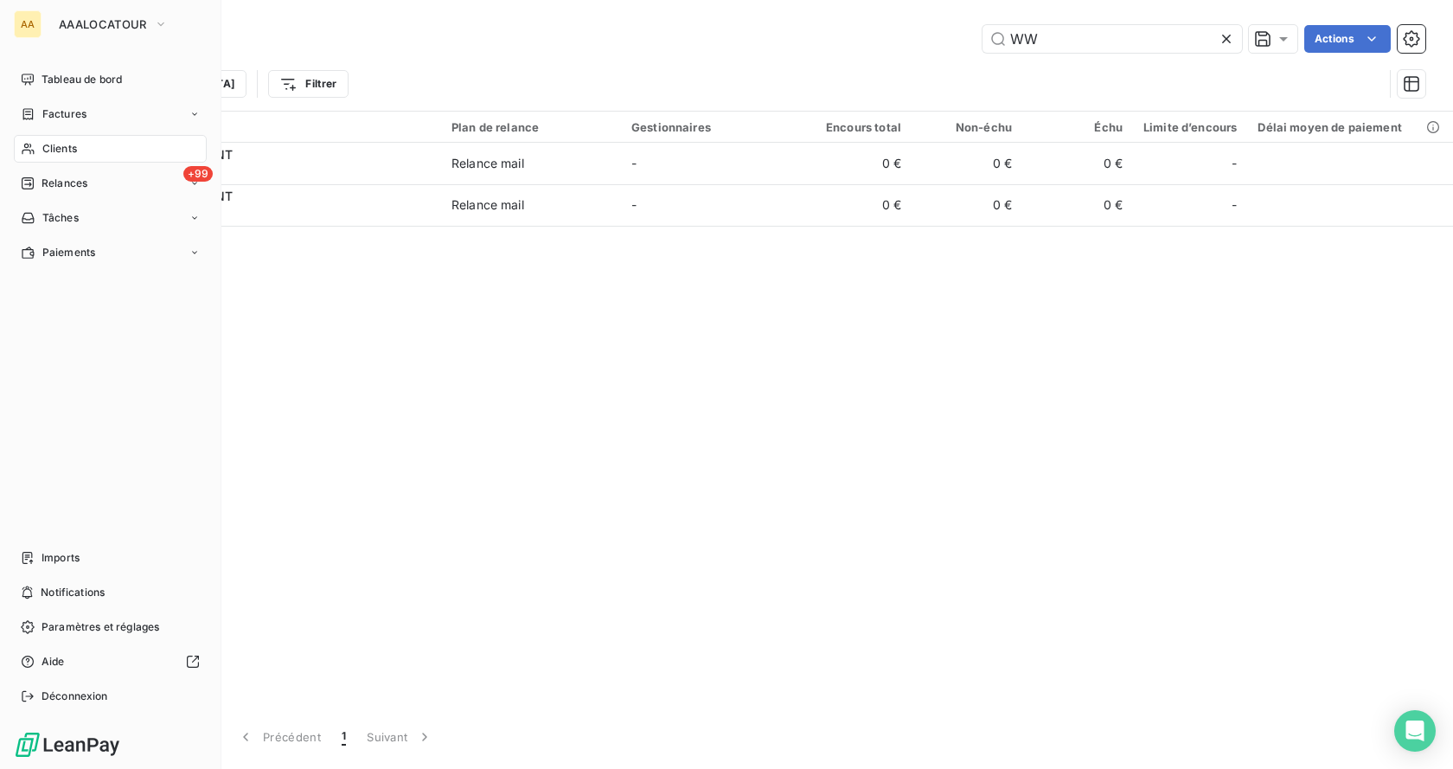
click at [48, 149] on span "Clients" at bounding box center [59, 149] width 35 height 16
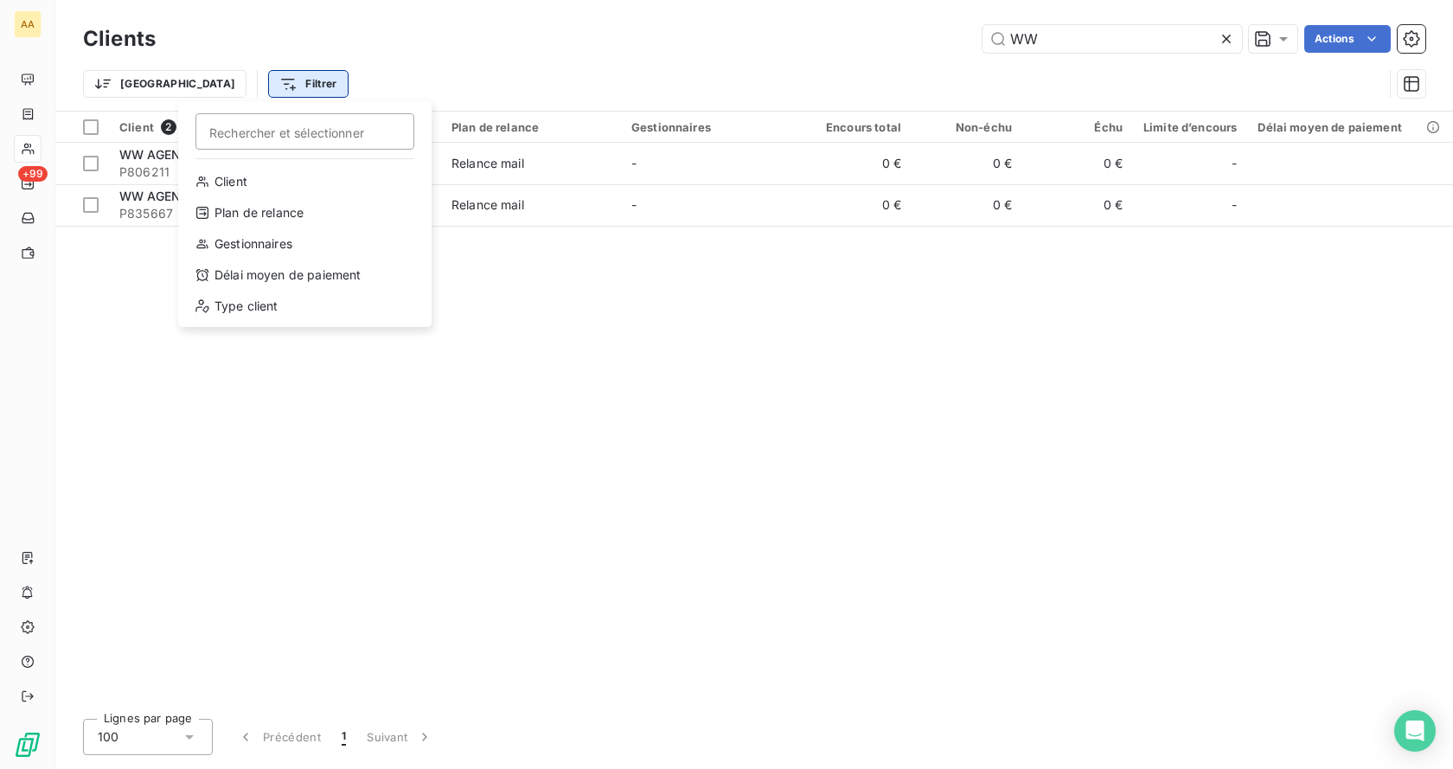
click at [205, 85] on html "AA +99 Clients WW Actions Trier Filtrer Rechercher et sélectionner Client Plan …" at bounding box center [726, 384] width 1453 height 769
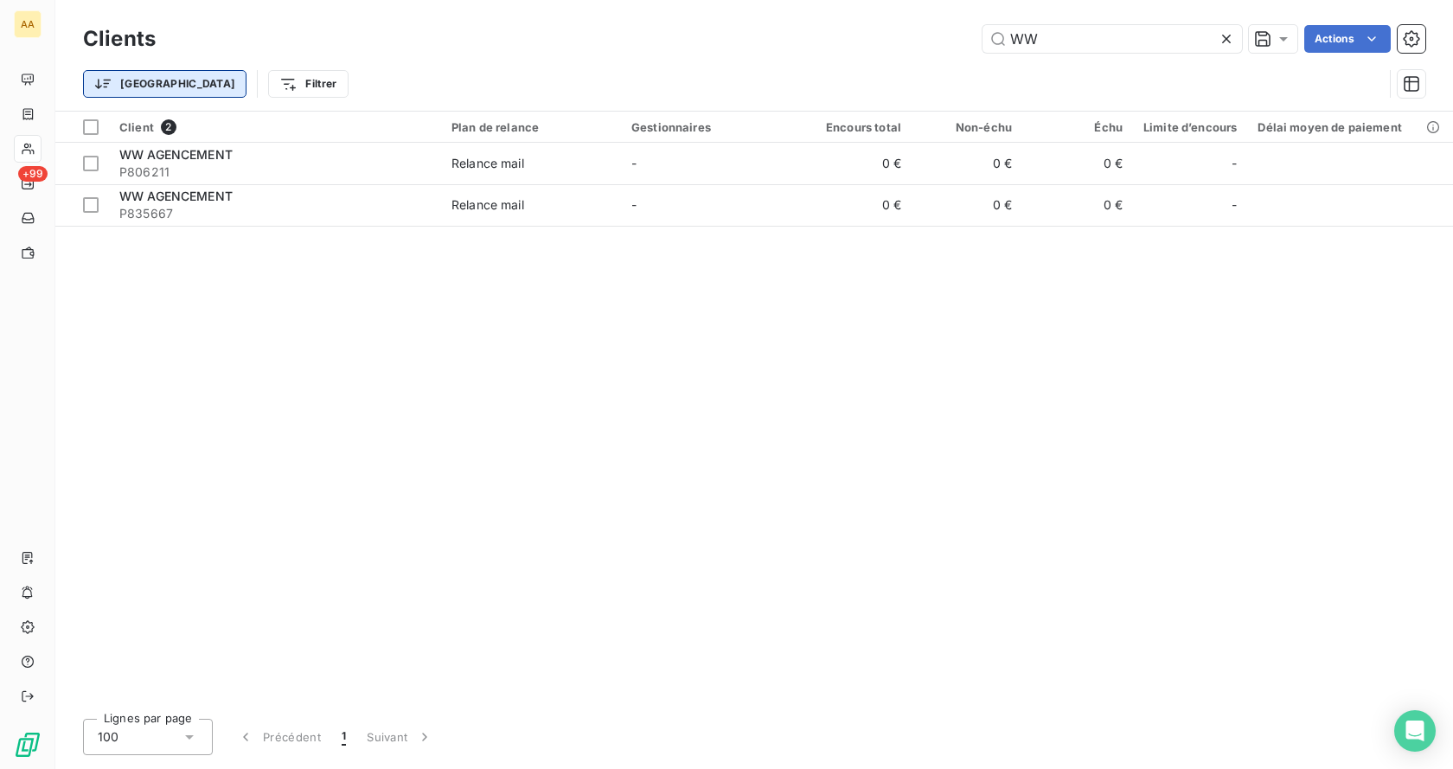
click at [131, 80] on html "AA +99 Clients WW Actions Trier Filtrer Client 2 Plan de relance Gestionnaires …" at bounding box center [726, 384] width 1453 height 769
click at [132, 82] on html "AA +99 Clients WW Actions Trier Filtrer Client 2 Plan de relance Gestionnaires …" at bounding box center [726, 384] width 1453 height 769
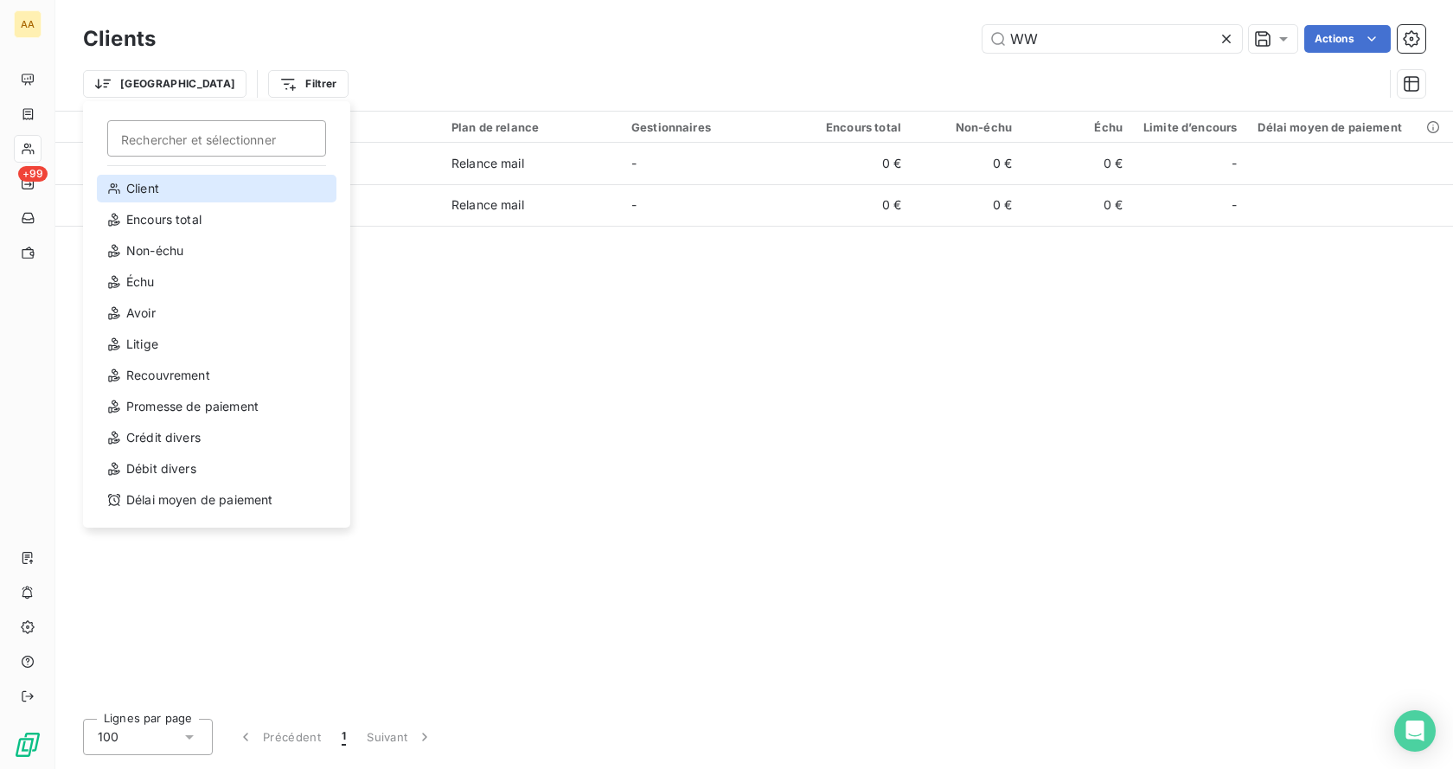
click at [157, 190] on div "Client" at bounding box center [217, 189] width 240 height 28
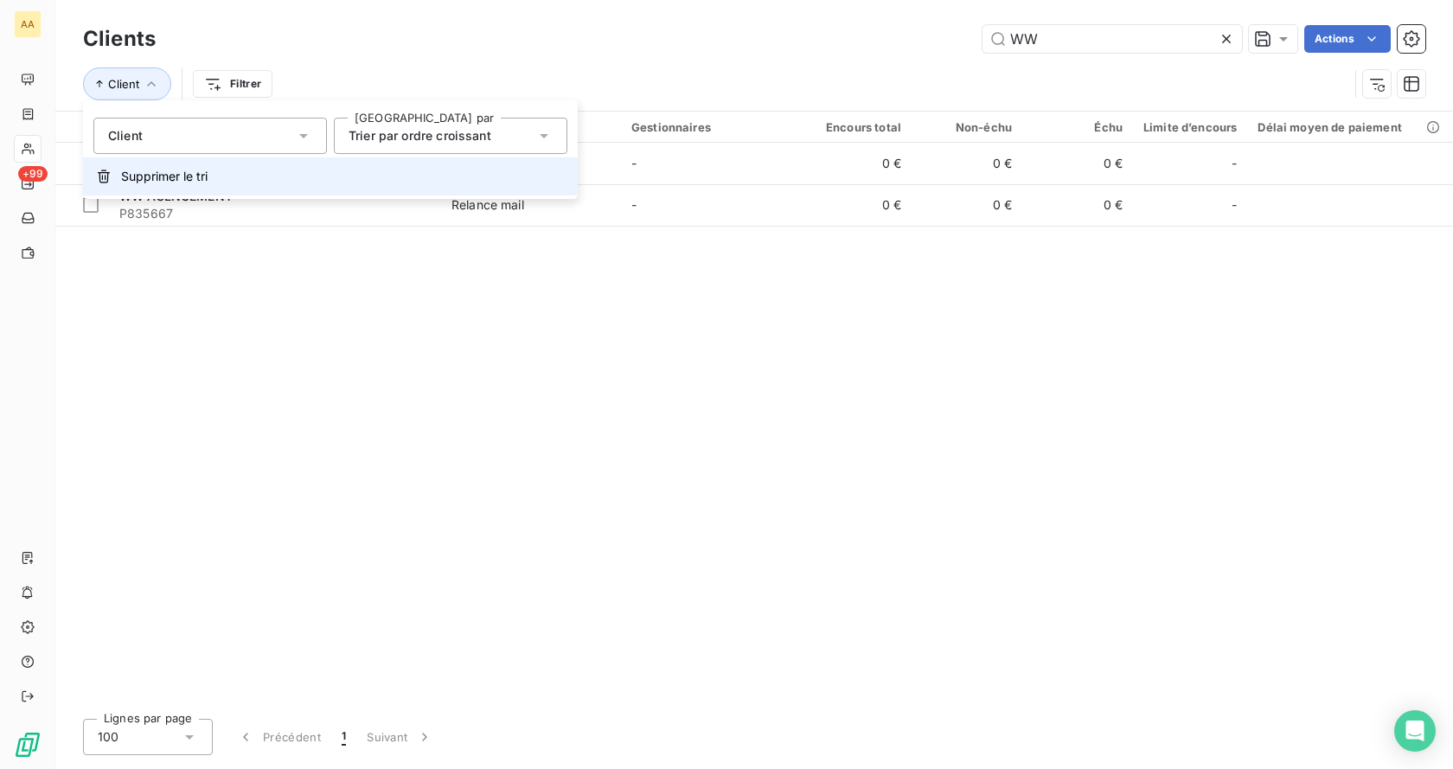
click at [197, 173] on span "Supprimer le tri" at bounding box center [164, 176] width 86 height 17
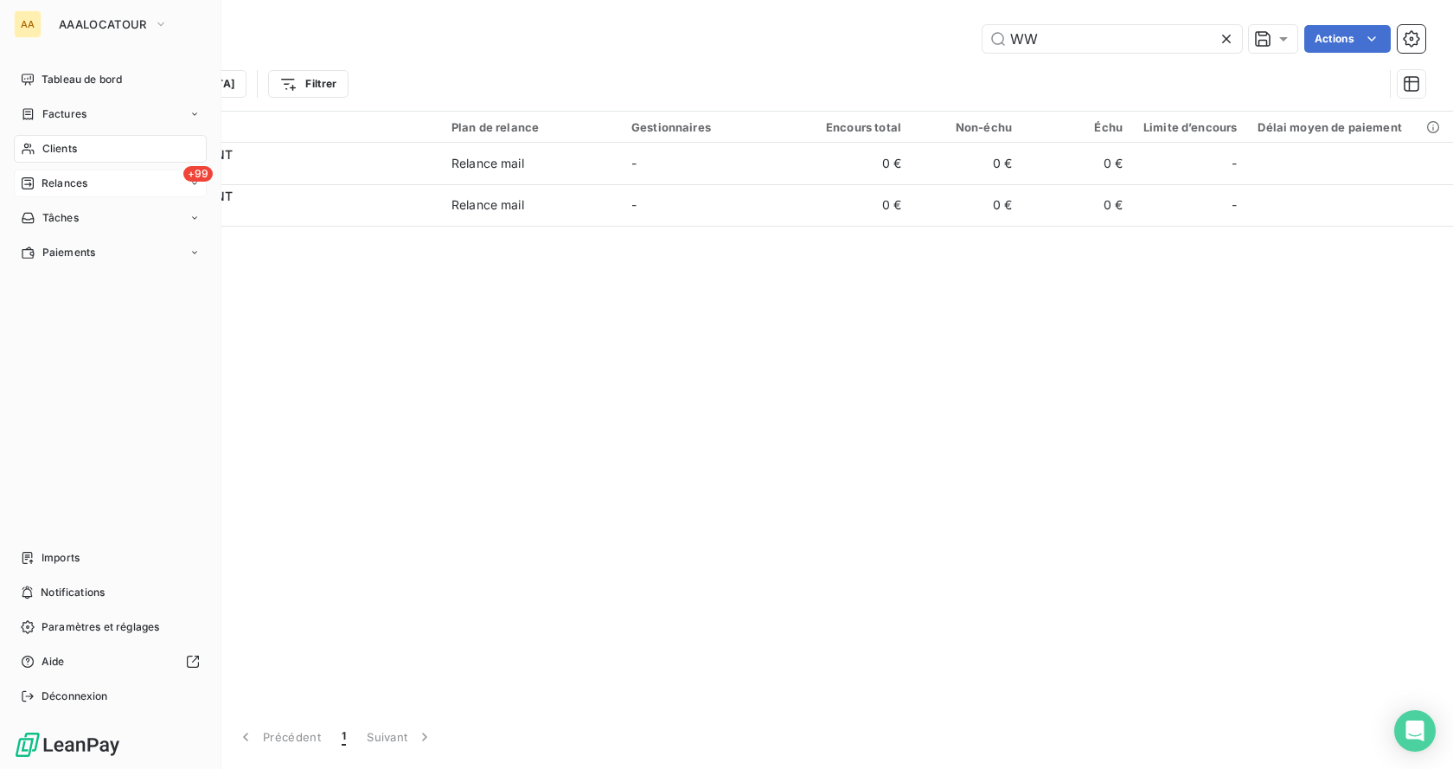
drag, startPoint x: 60, startPoint y: 84, endPoint x: 138, endPoint y: 176, distance: 121.5
click at [61, 86] on span "Tableau de bord" at bounding box center [82, 80] width 80 height 16
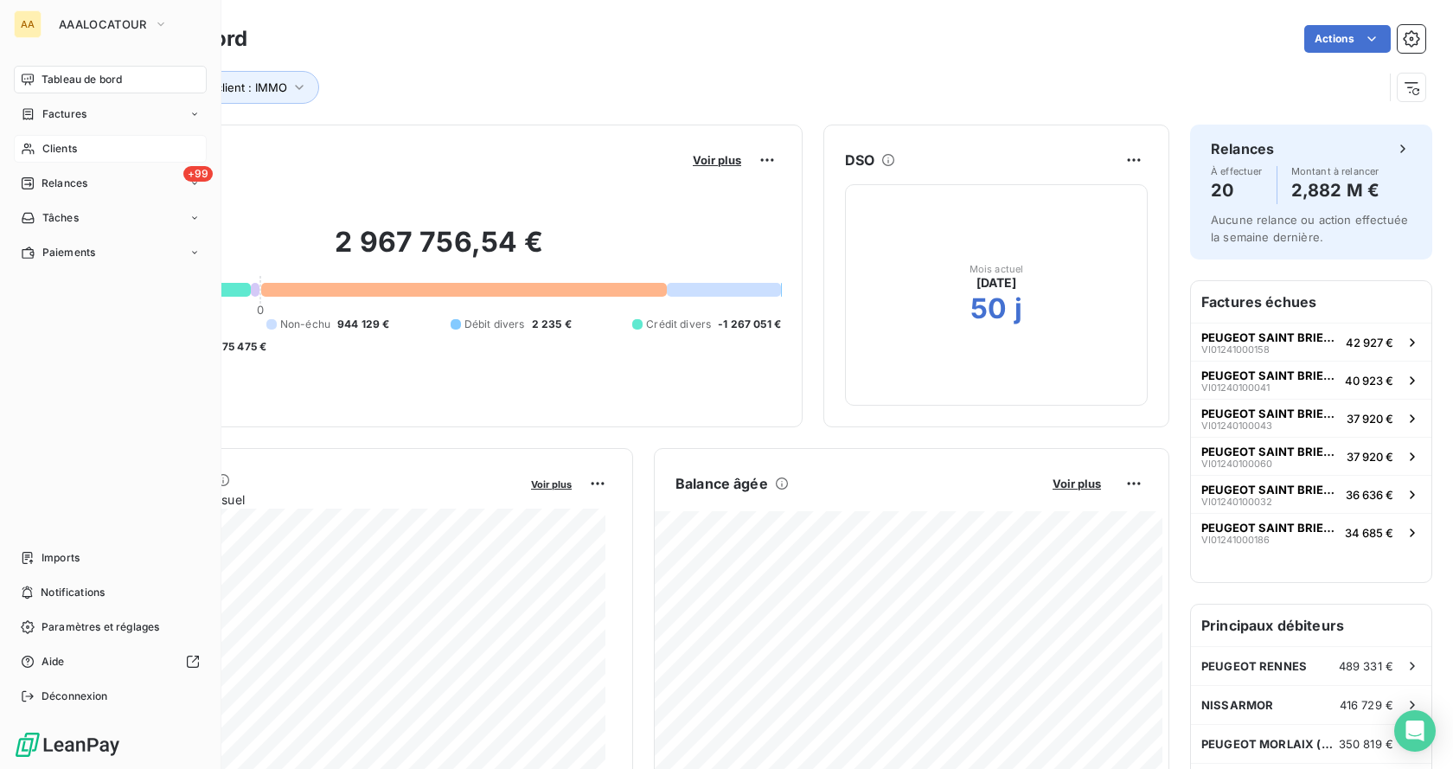
click at [59, 149] on span "Clients" at bounding box center [59, 149] width 35 height 16
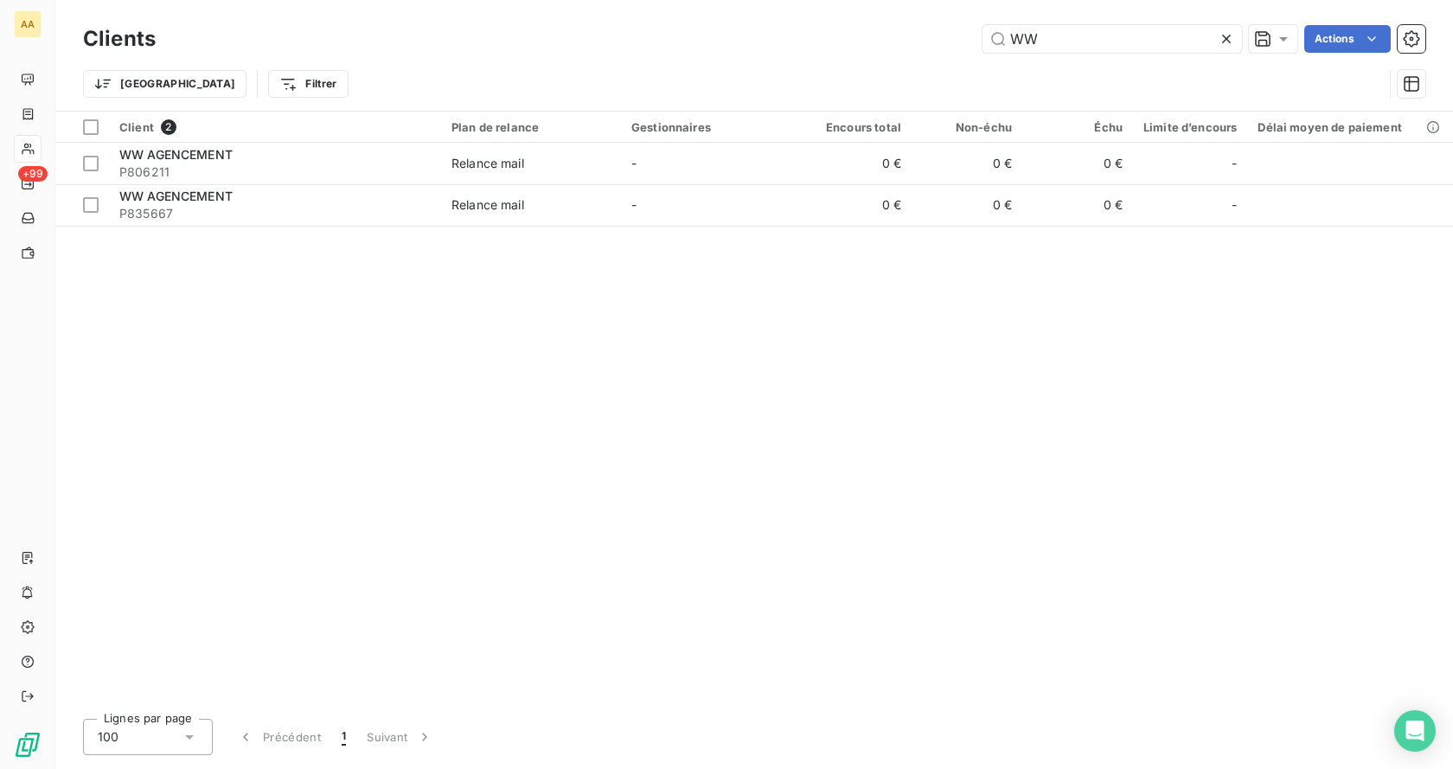
click at [218, 86] on html "AA +99 Clients WW Actions Trier Filtrer Client 2 Plan de relance Gestionnaires …" at bounding box center [726, 384] width 1453 height 769
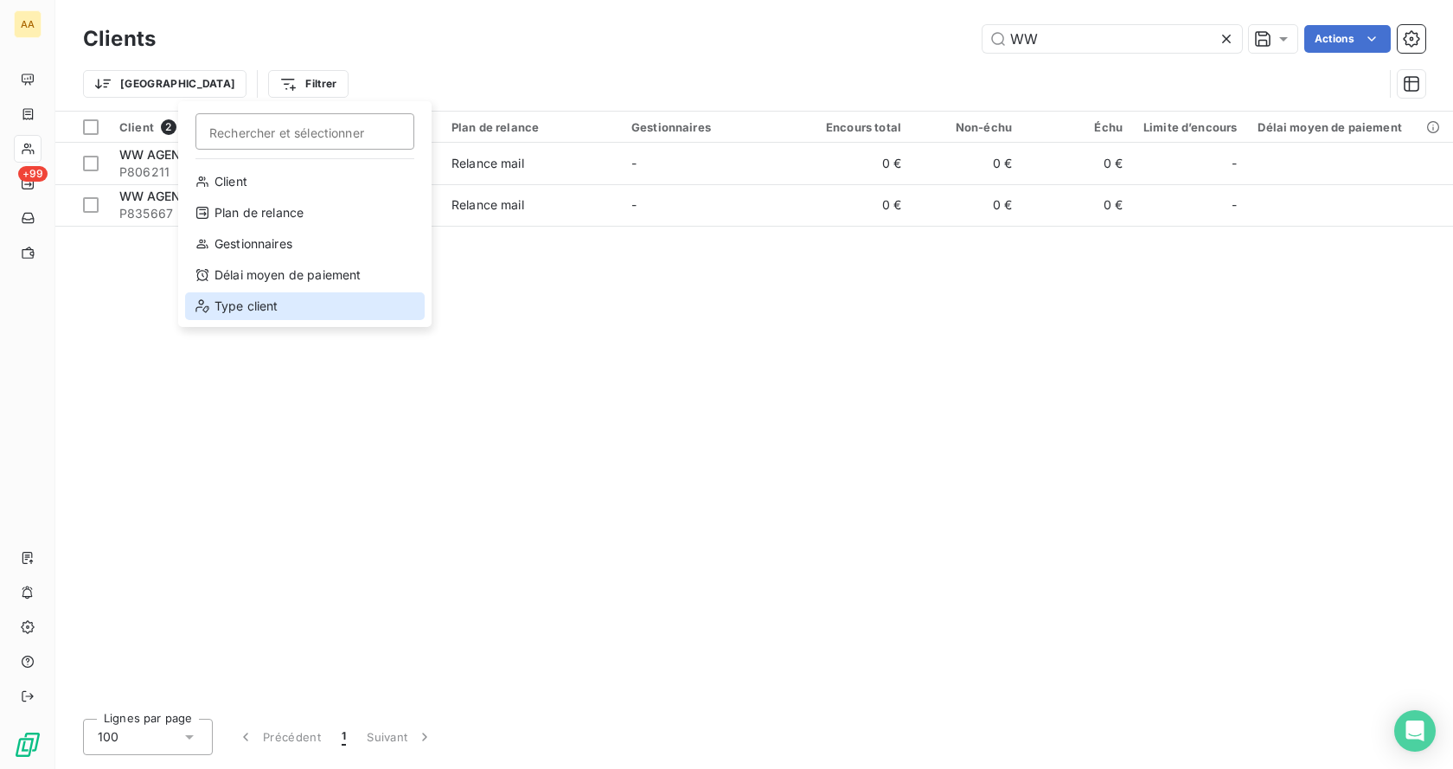
click at [264, 309] on div "Type client" at bounding box center [305, 306] width 240 height 28
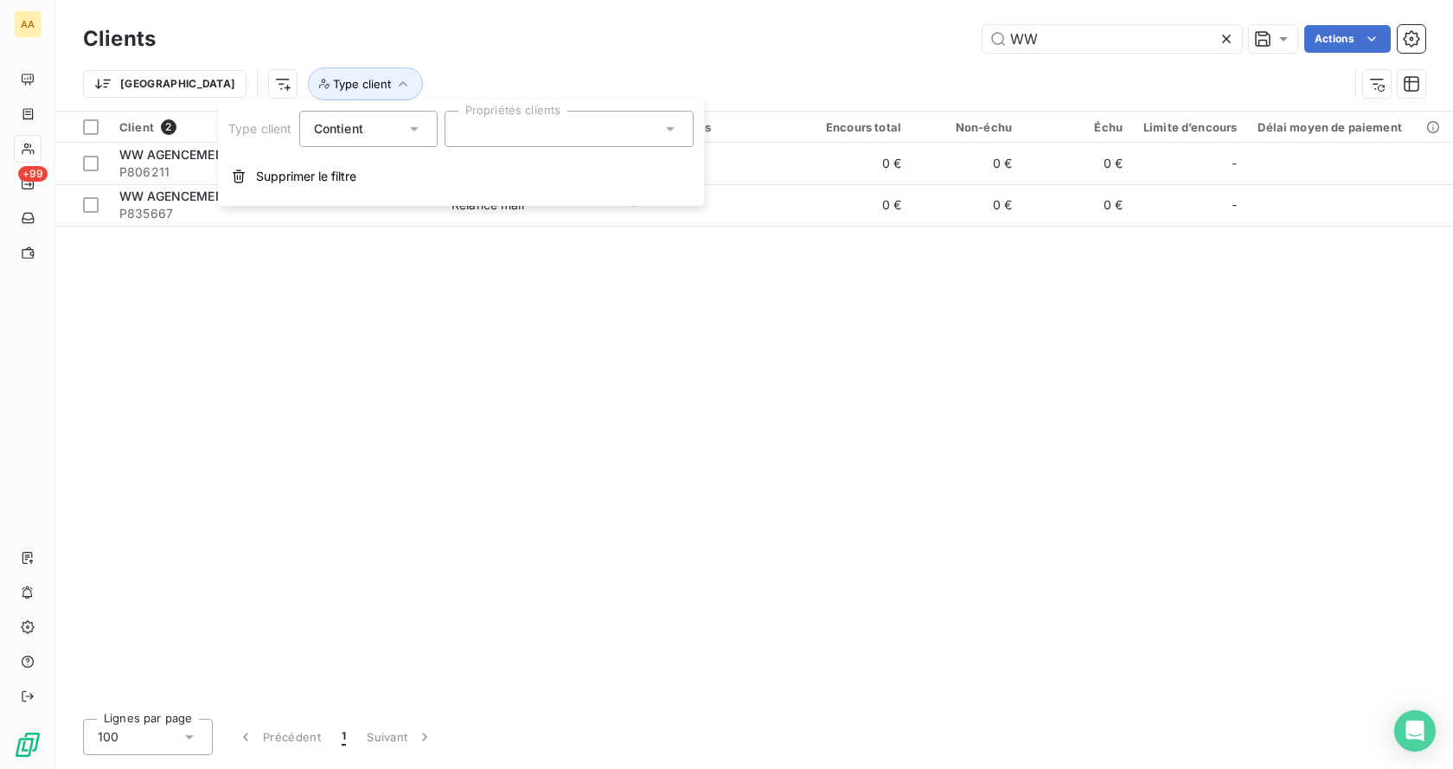
click at [612, 120] on div at bounding box center [568, 129] width 249 height 36
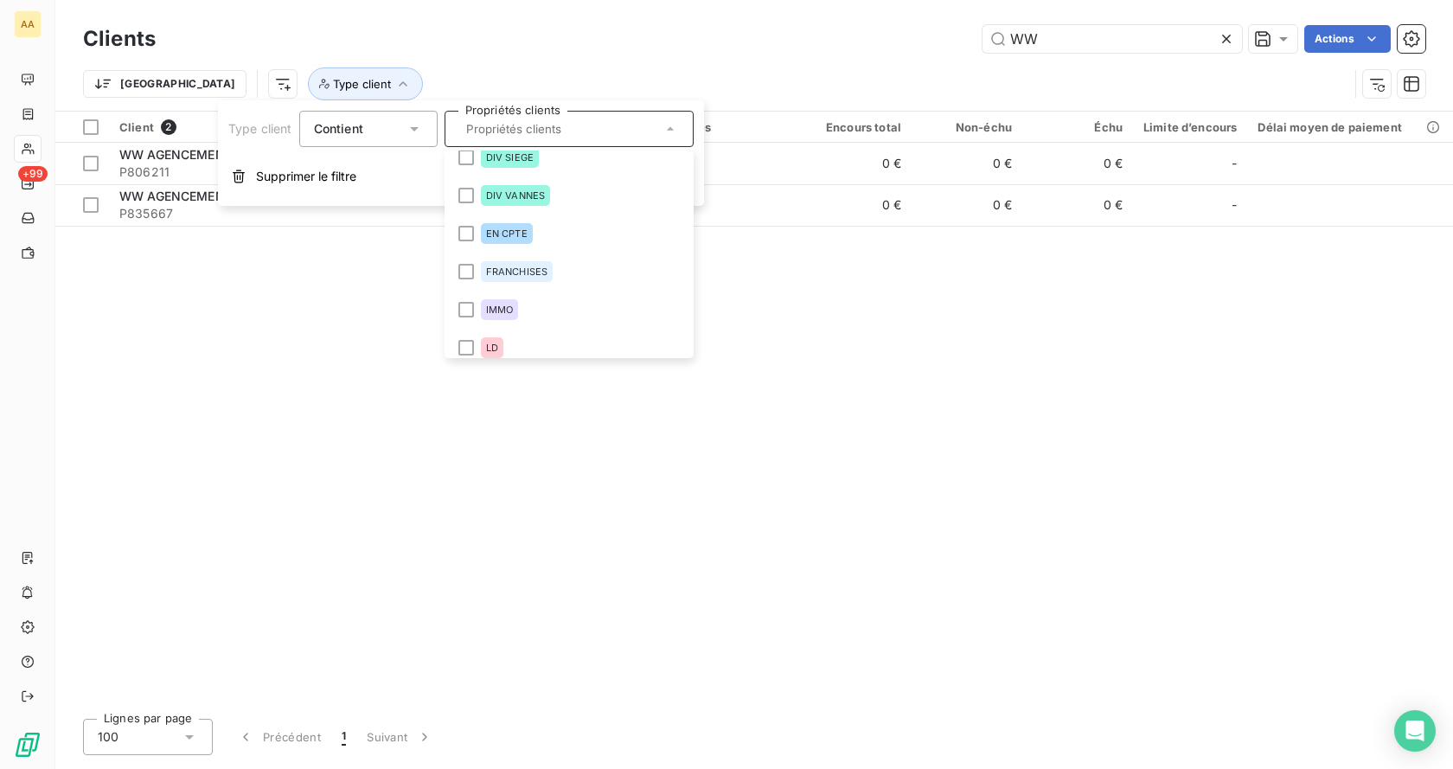
scroll to position [519, 0]
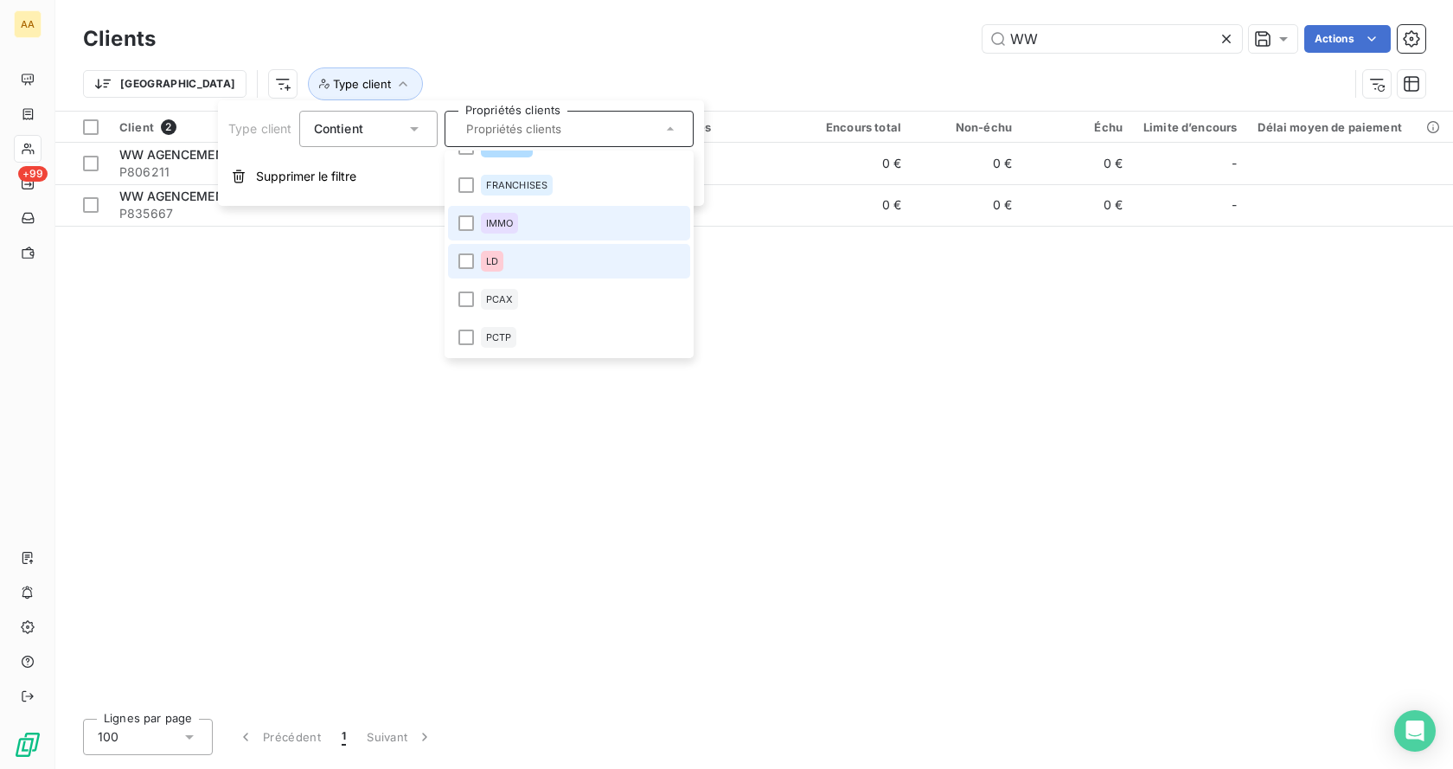
drag, startPoint x: 490, startPoint y: 224, endPoint x: 510, endPoint y: 244, distance: 28.1
click at [490, 227] on span "IMMO" at bounding box center [500, 223] width 28 height 10
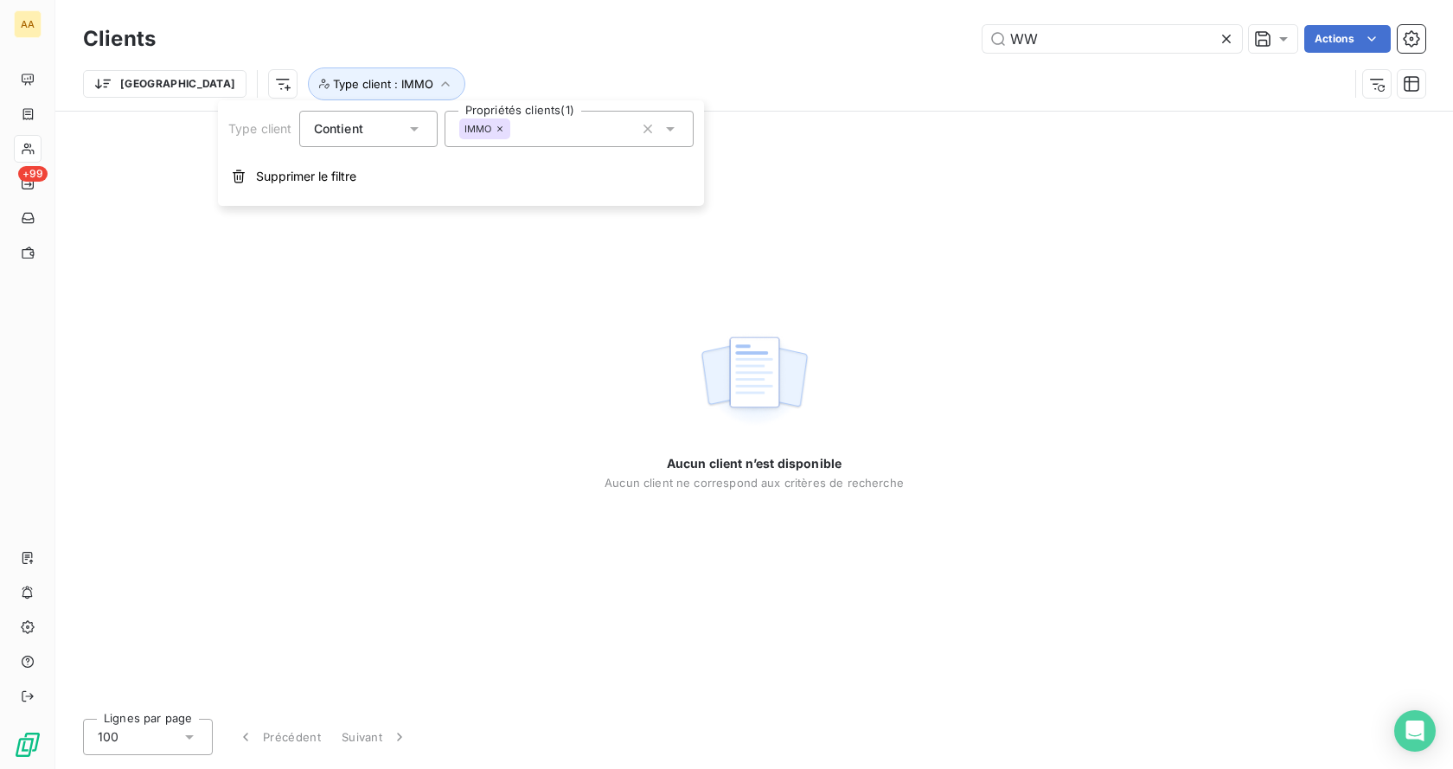
click at [910, 272] on div "Aucun client n’est disponible Aucun client ne correspond aux critères de recher…" at bounding box center [753, 408] width 1397 height 593
drag, startPoint x: 1223, startPoint y: 31, endPoint x: 1212, endPoint y: 46, distance: 18.0
click at [1223, 33] on icon at bounding box center [1226, 38] width 17 height 17
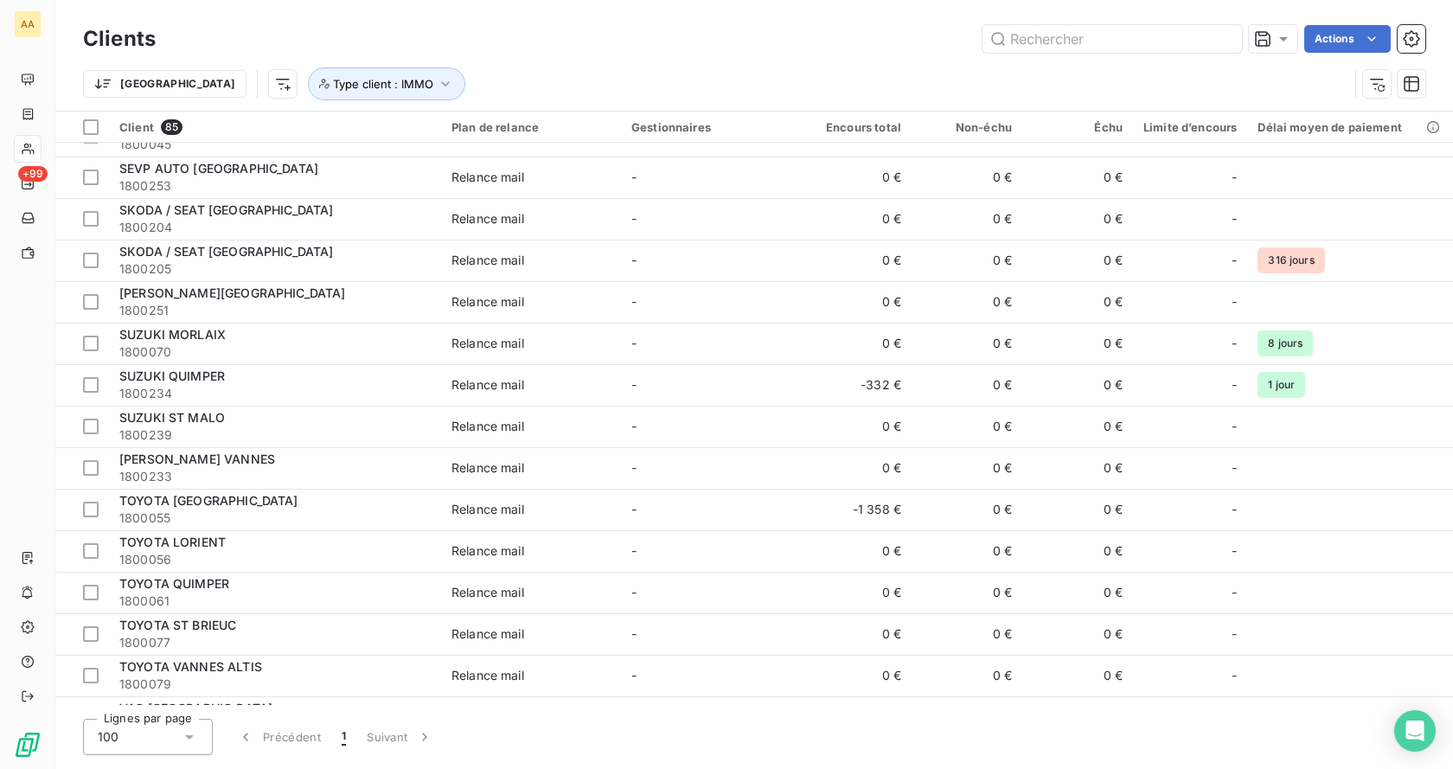
scroll to position [2974, 0]
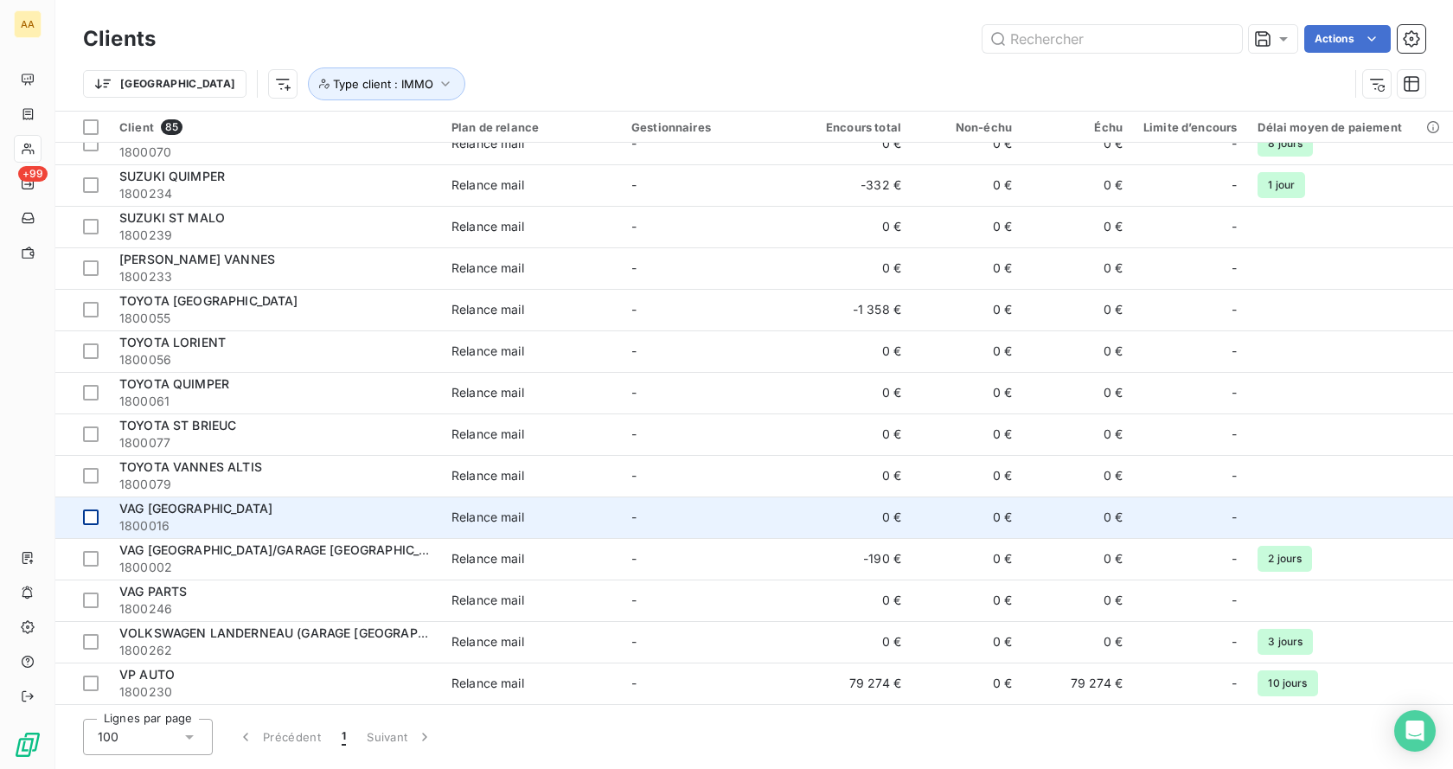
drag, startPoint x: 92, startPoint y: 548, endPoint x: 106, endPoint y: 552, distance: 15.1
click at [92, 551] on div at bounding box center [91, 559] width 16 height 16
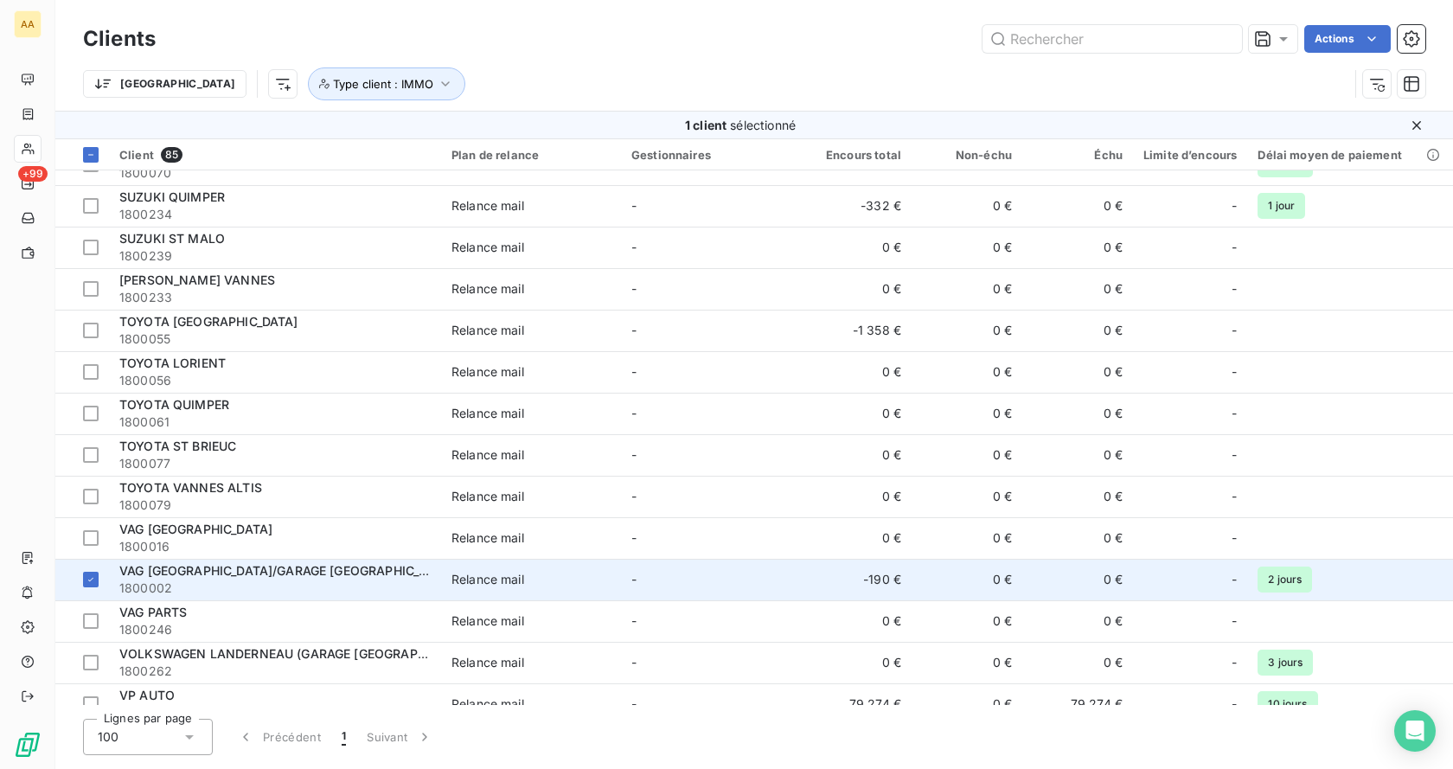
click at [247, 565] on span "VAG [GEOGRAPHIC_DATA]/GARAGE [GEOGRAPHIC_DATA][PERSON_NAME]" at bounding box center [337, 570] width 437 height 15
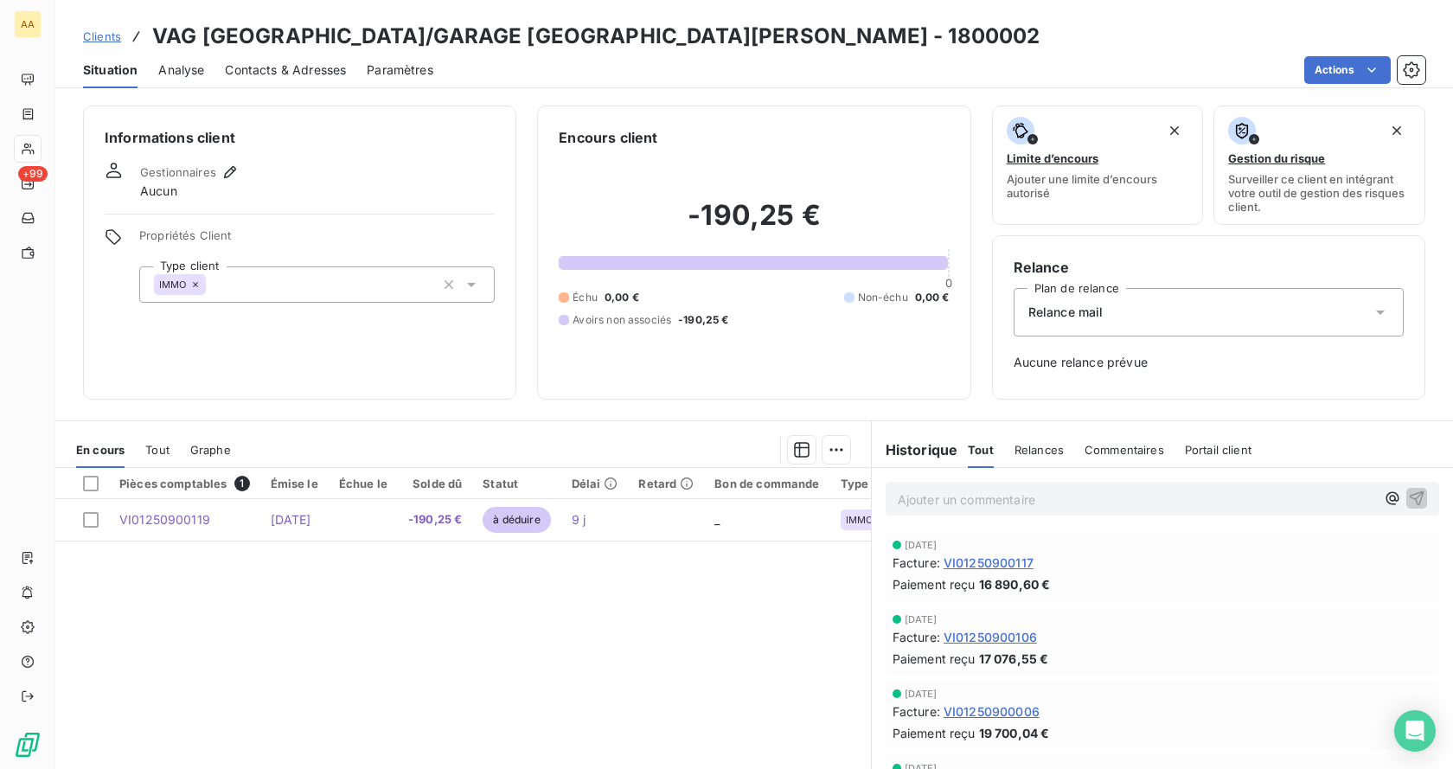
scroll to position [86, 0]
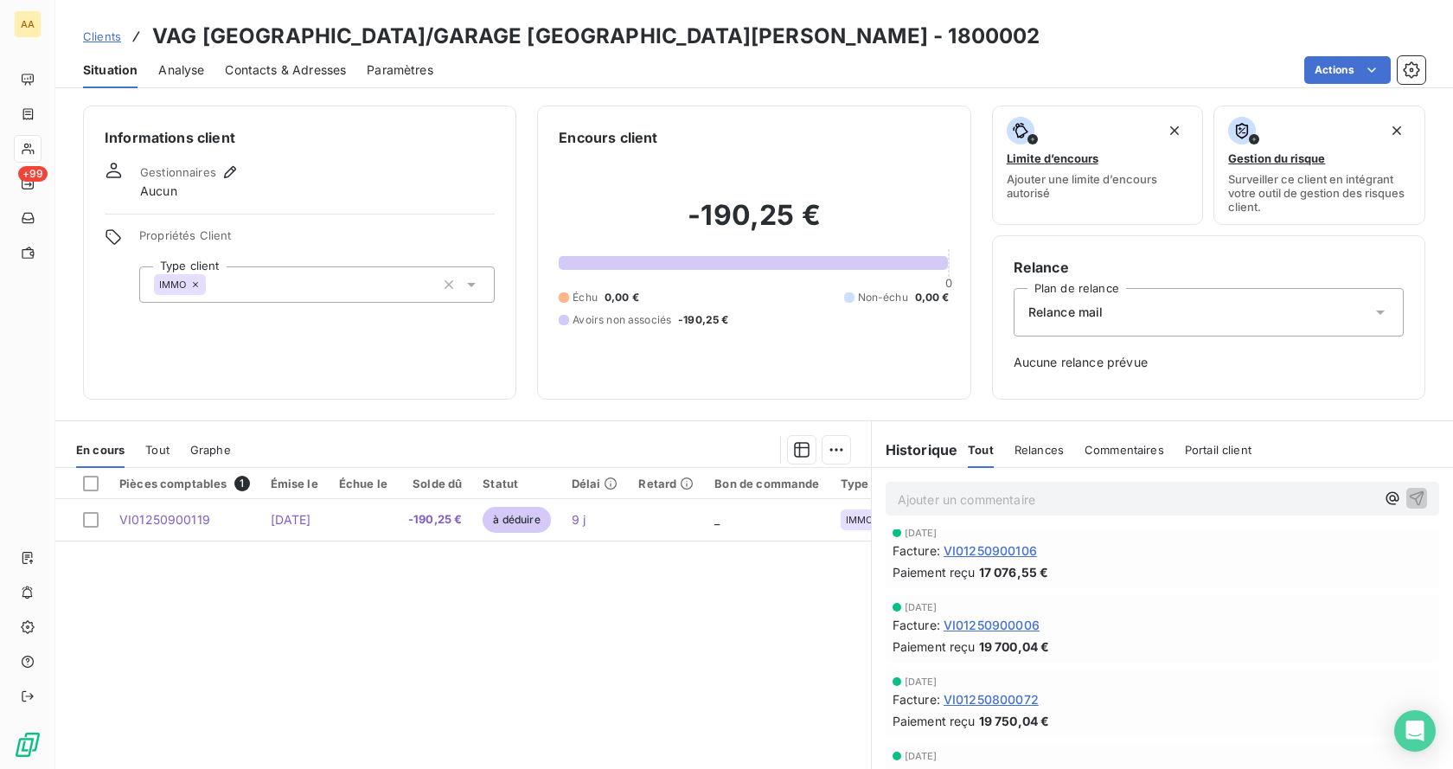
click at [978, 550] on span "VI01250900106" at bounding box center [989, 550] width 93 height 18
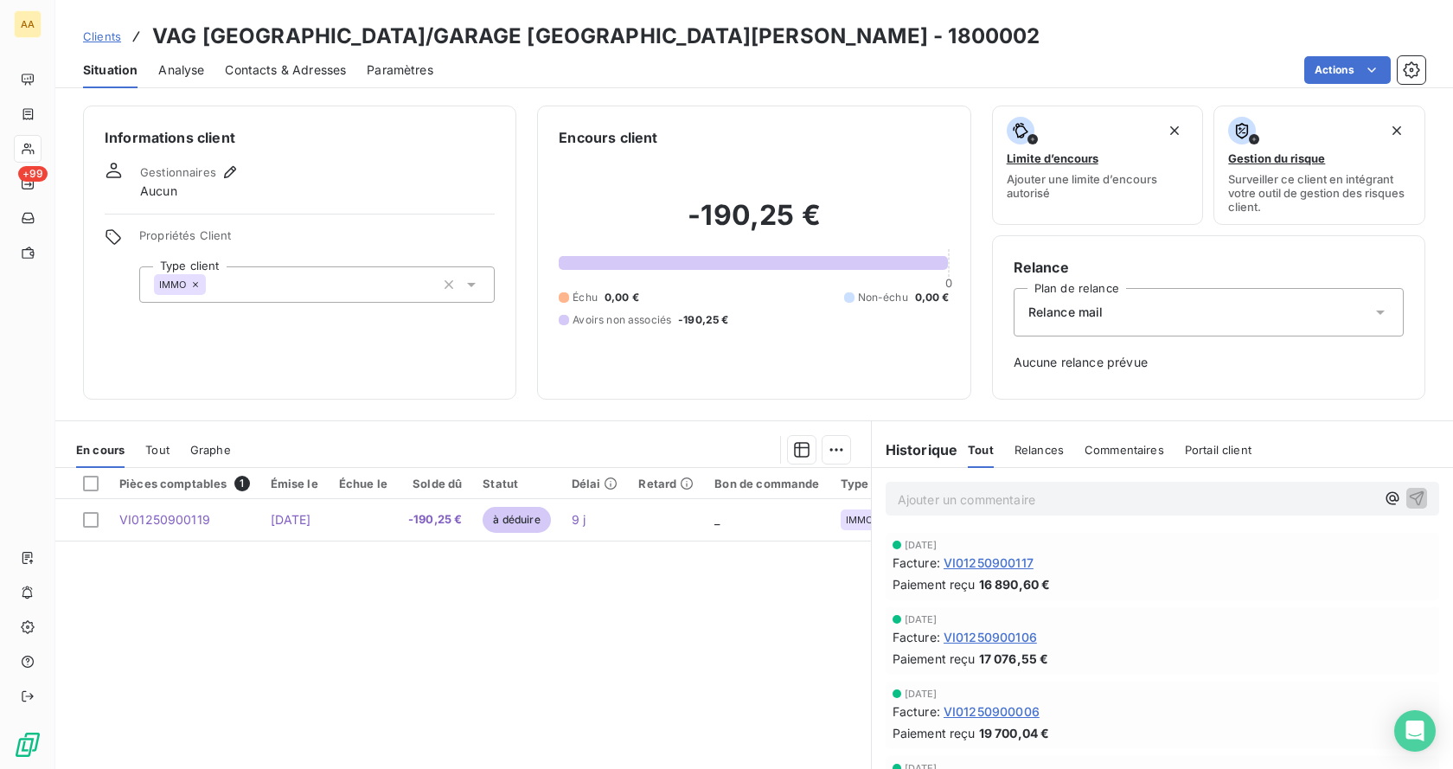
scroll to position [173, 0]
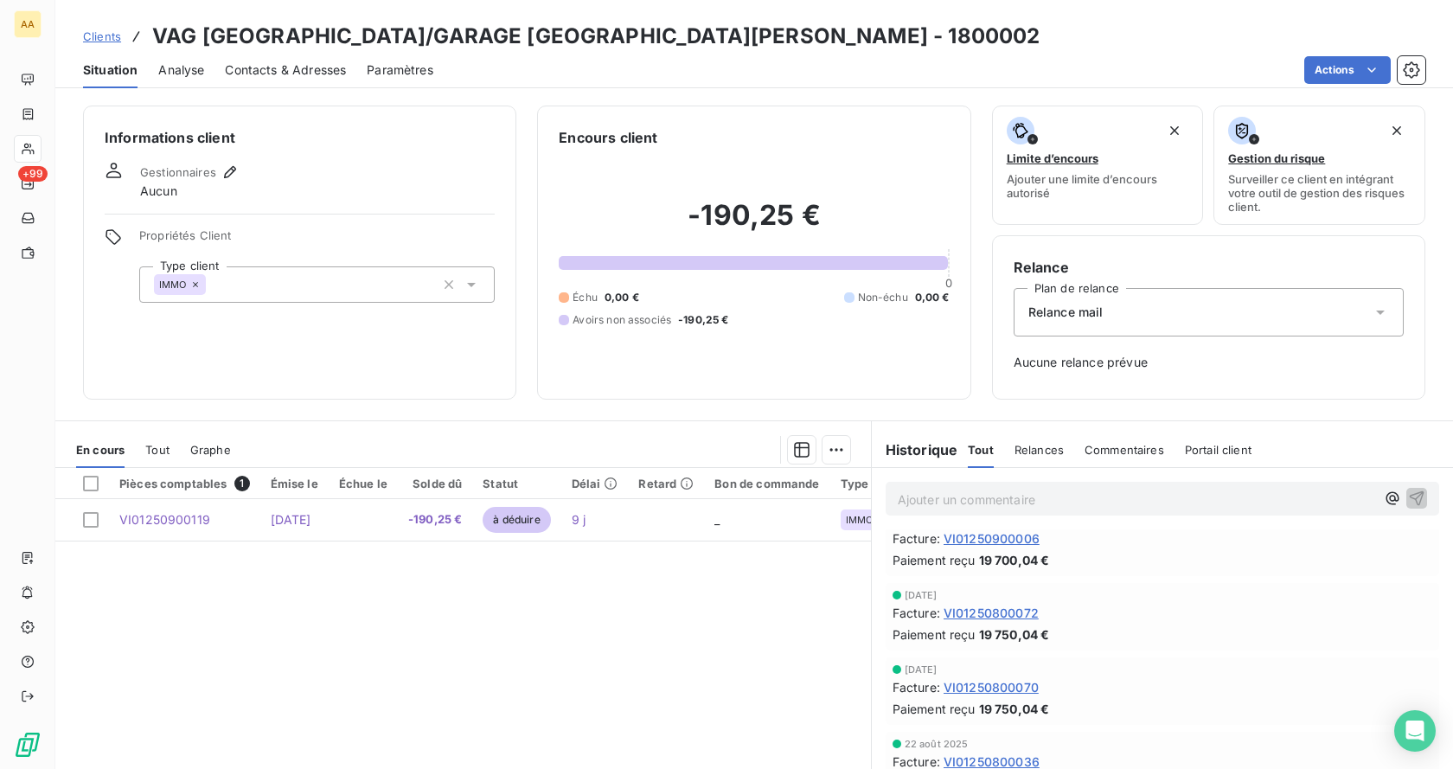
click at [984, 617] on span "VI01250800072" at bounding box center [990, 613] width 95 height 18
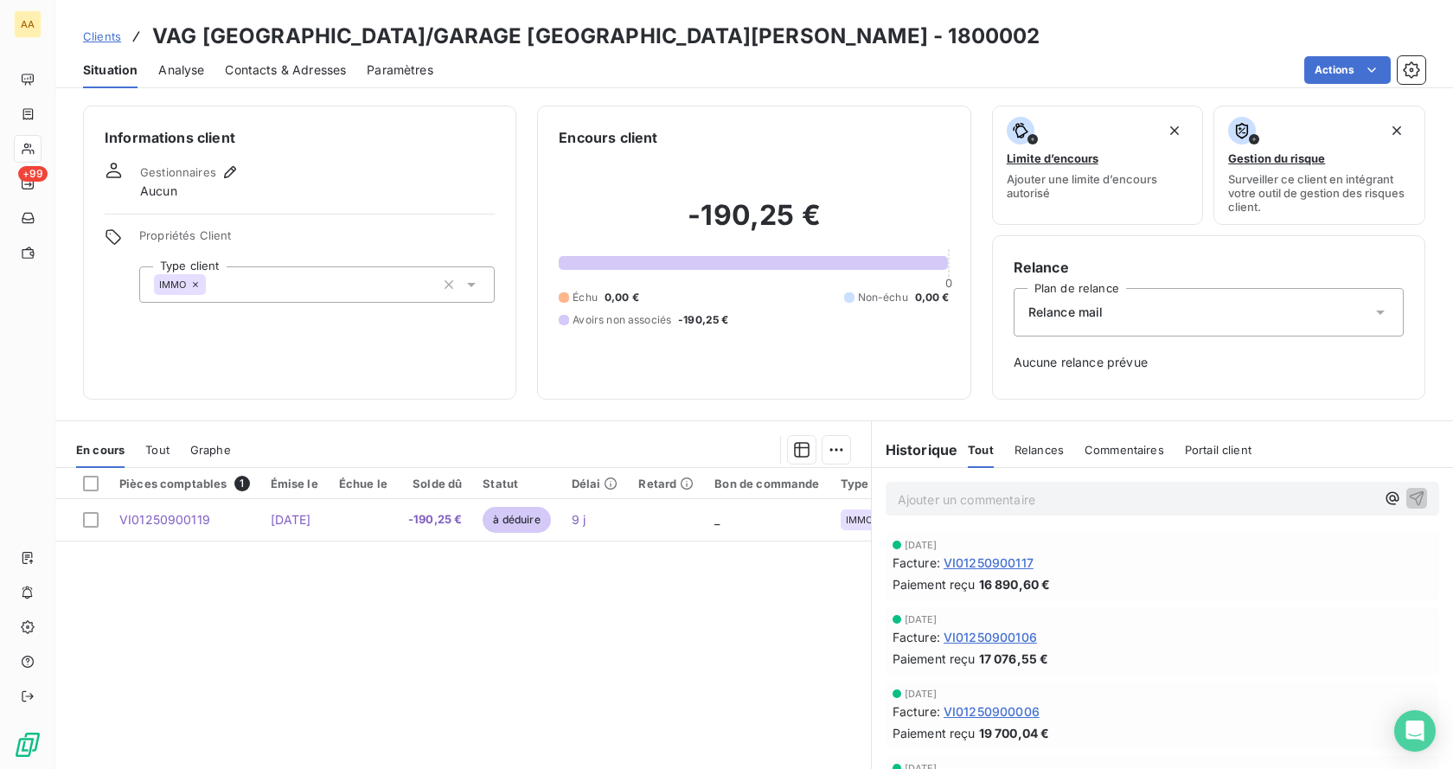
scroll to position [86, 0]
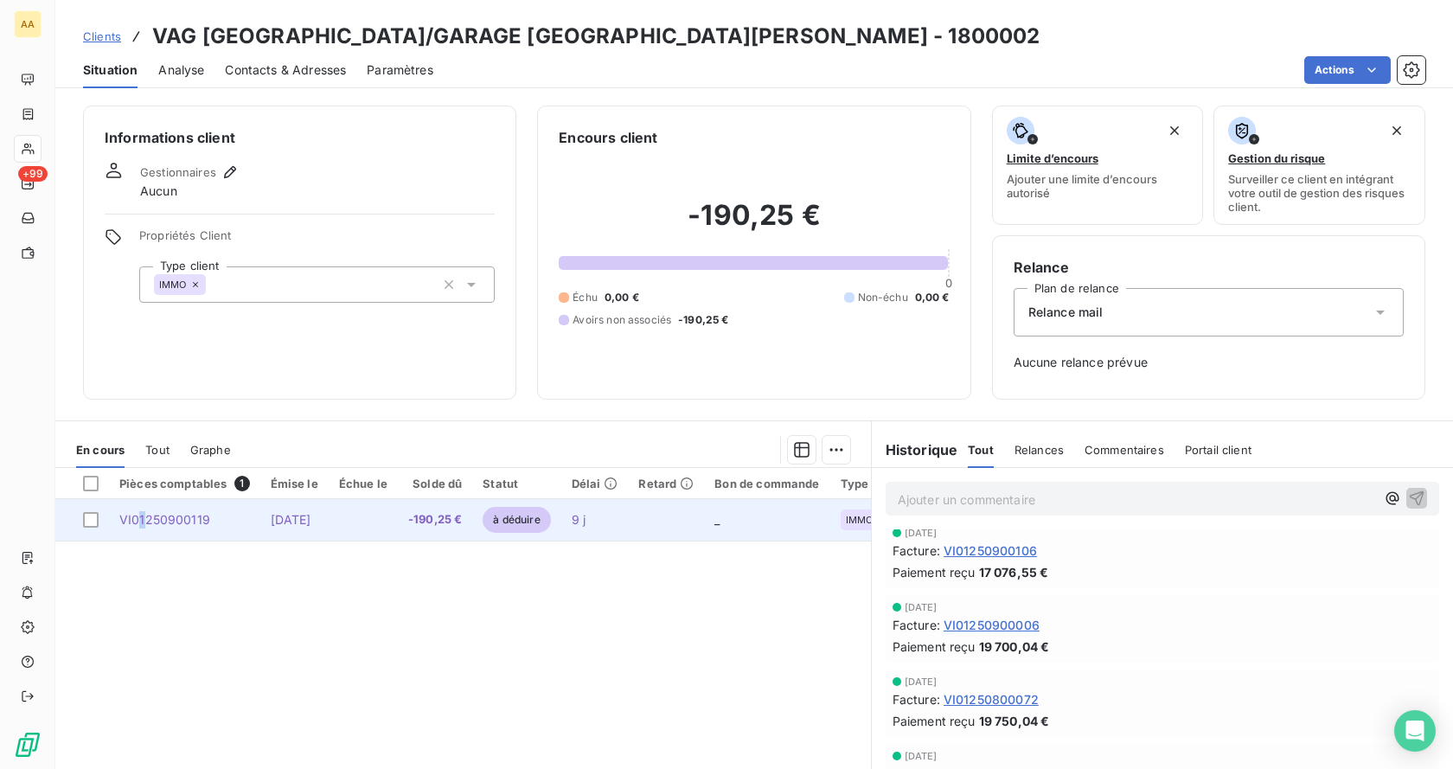
click at [142, 519] on span "VI01250900119" at bounding box center [164, 519] width 91 height 15
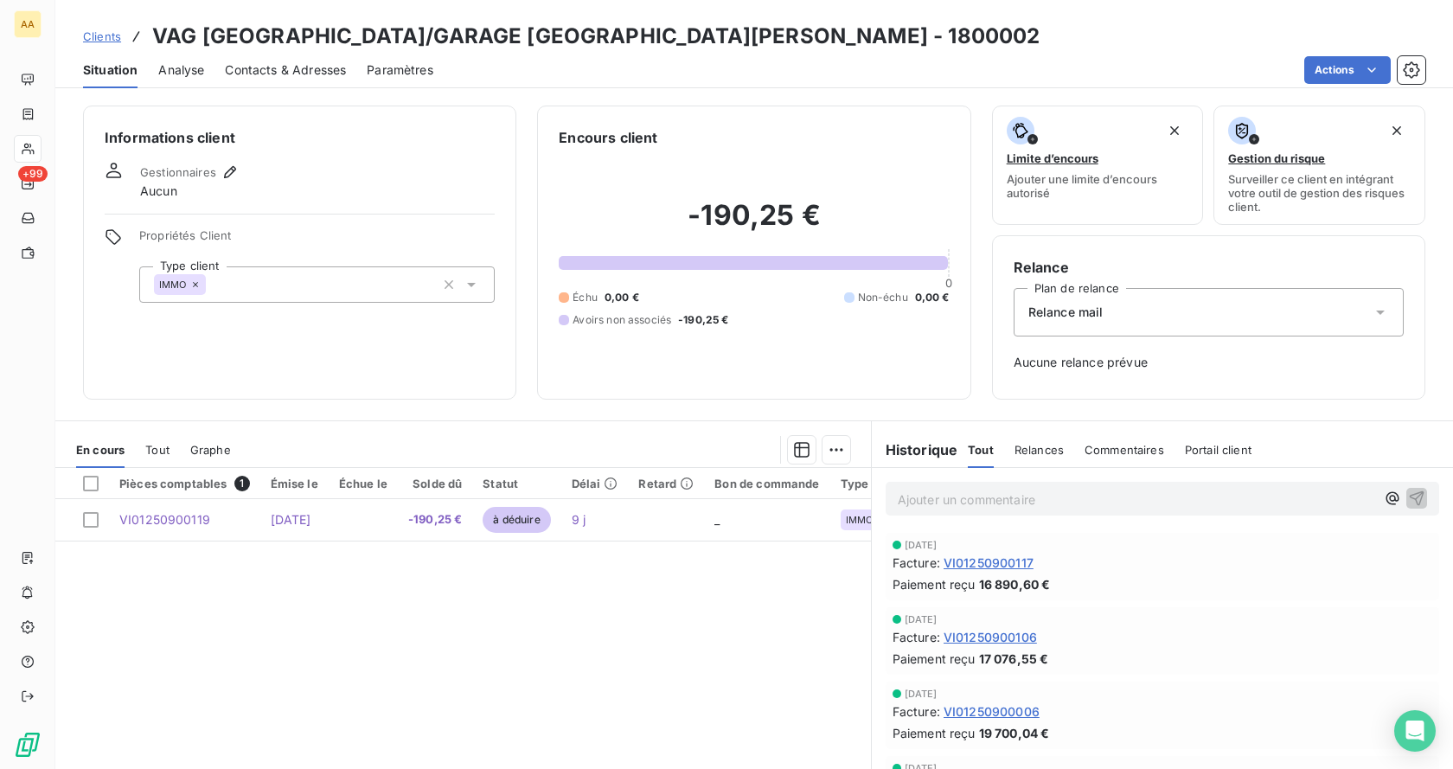
click at [160, 451] on span "Tout" at bounding box center [157, 450] width 24 height 14
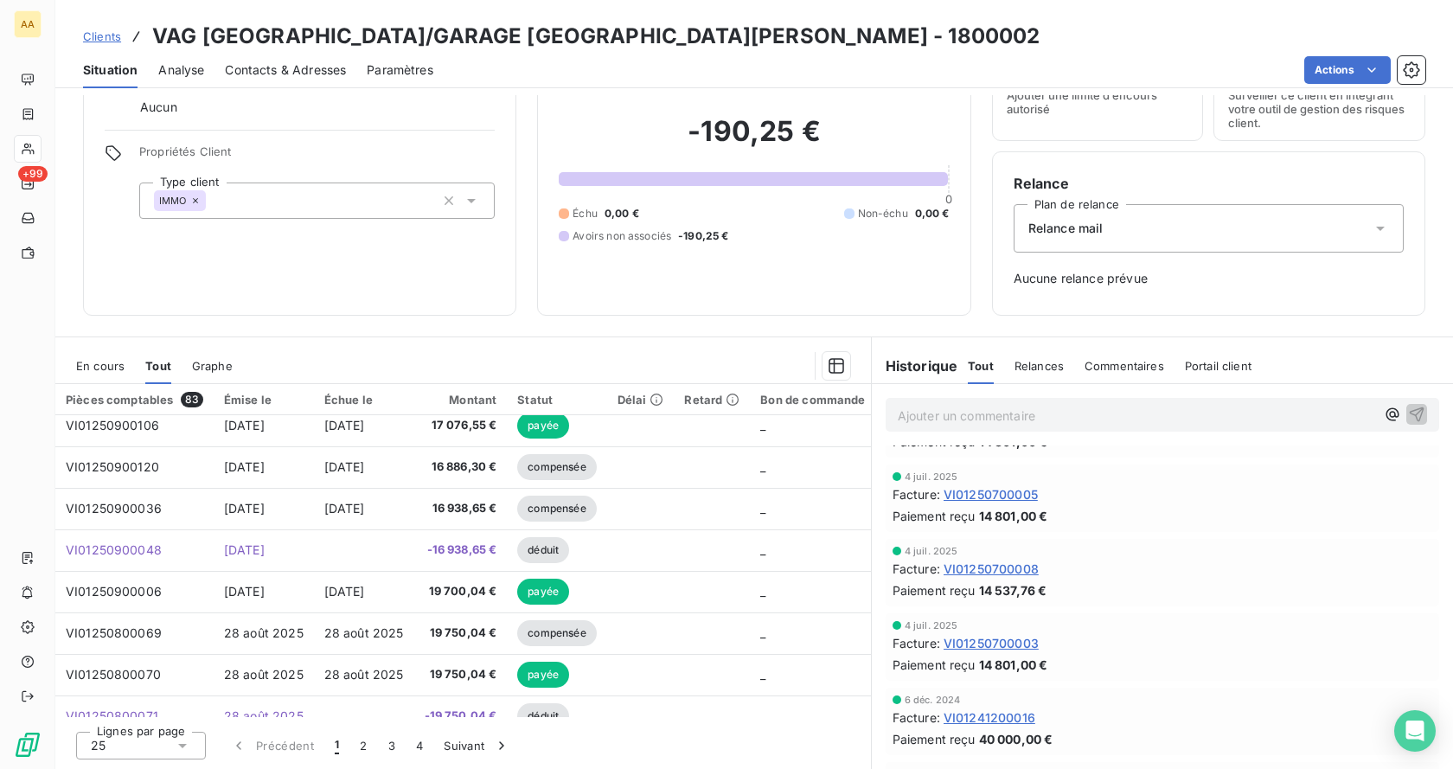
scroll to position [1038, 0]
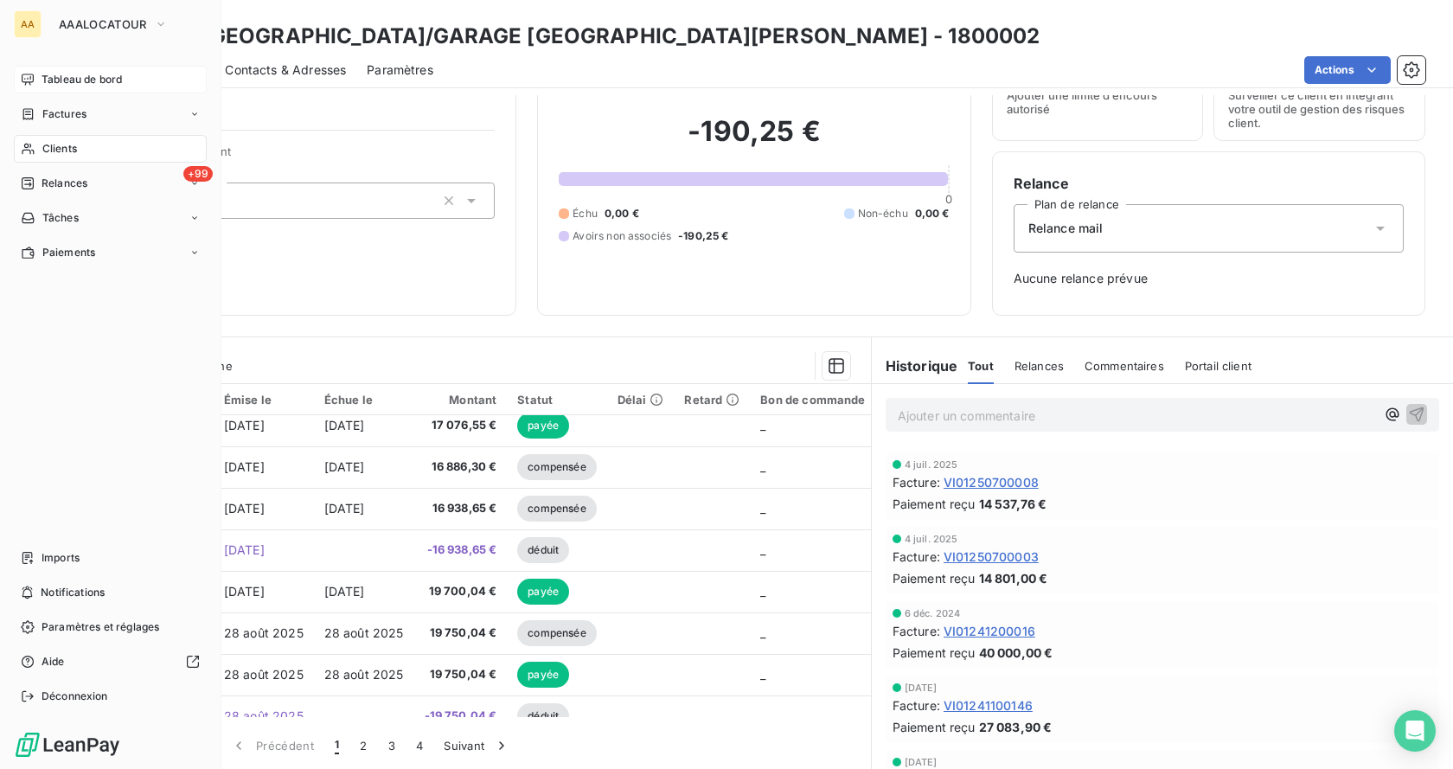
click at [71, 78] on span "Tableau de bord" at bounding box center [82, 80] width 80 height 16
